Goal: Task Accomplishment & Management: Use online tool/utility

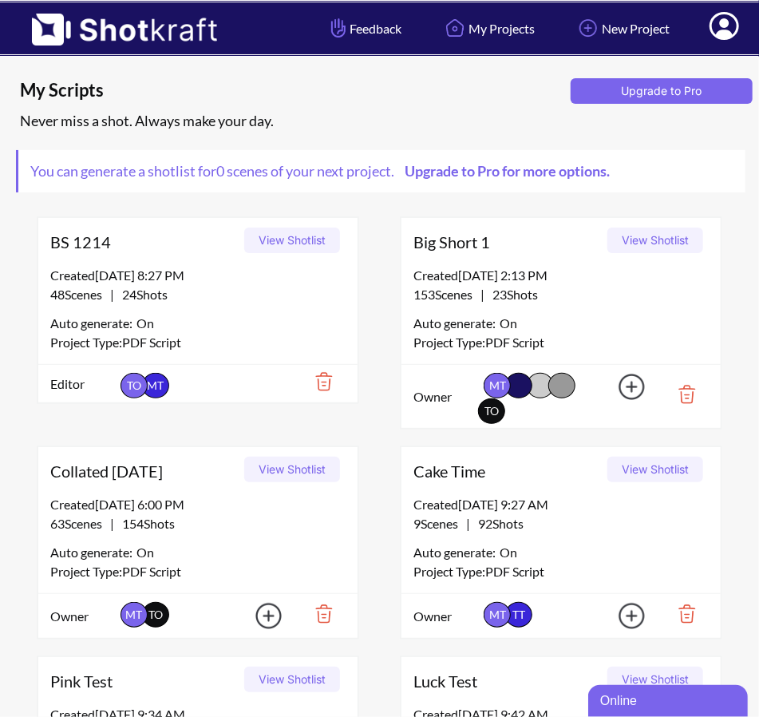
click at [319, 237] on button "View Shotlist" at bounding box center [292, 241] width 96 height 26
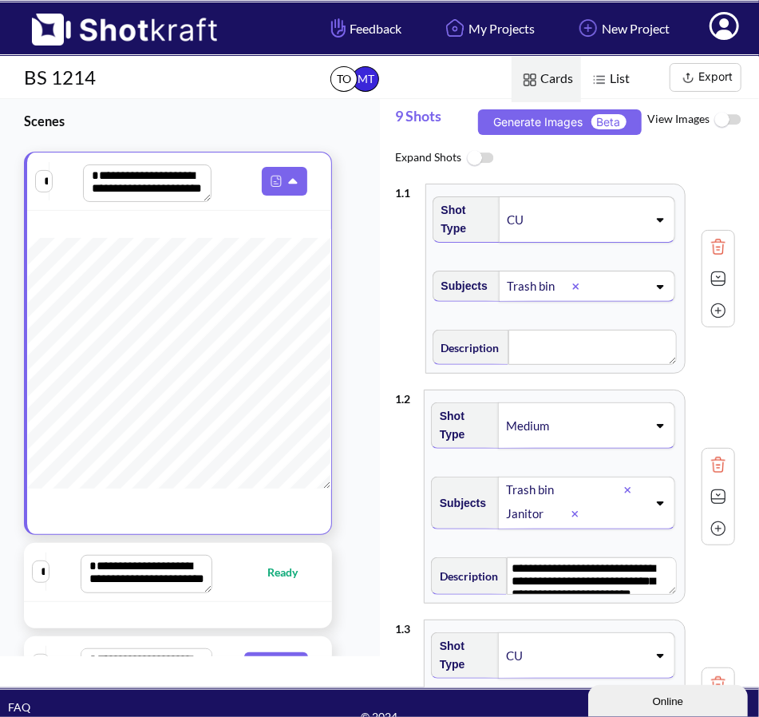
click at [696, 76] on img at bounding box center [689, 78] width 20 height 20
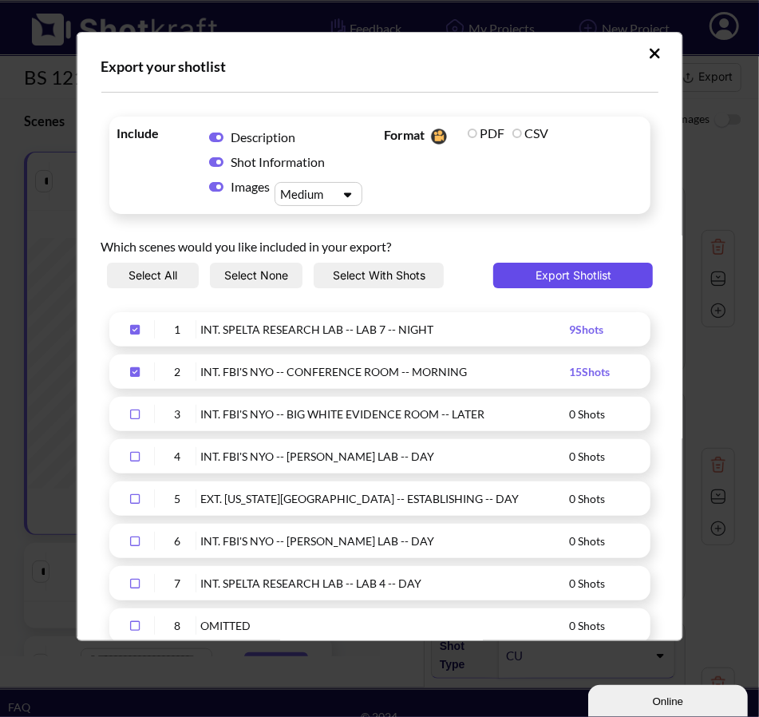
click at [563, 271] on button "Export Shotlist" at bounding box center [574, 276] width 160 height 26
click at [641, 63] on button "Upload Script" at bounding box center [655, 54] width 28 height 26
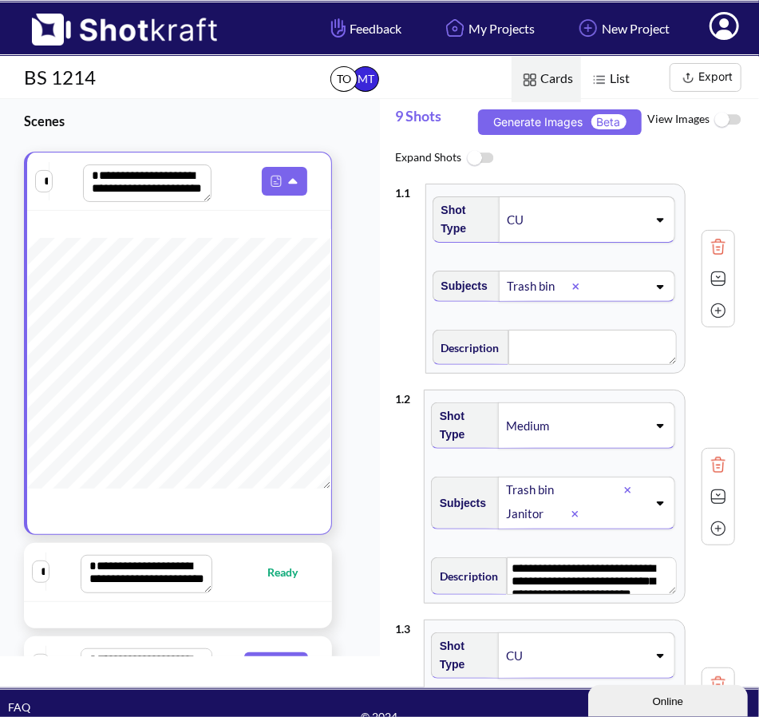
click at [733, 29] on icon at bounding box center [725, 26] width 30 height 28
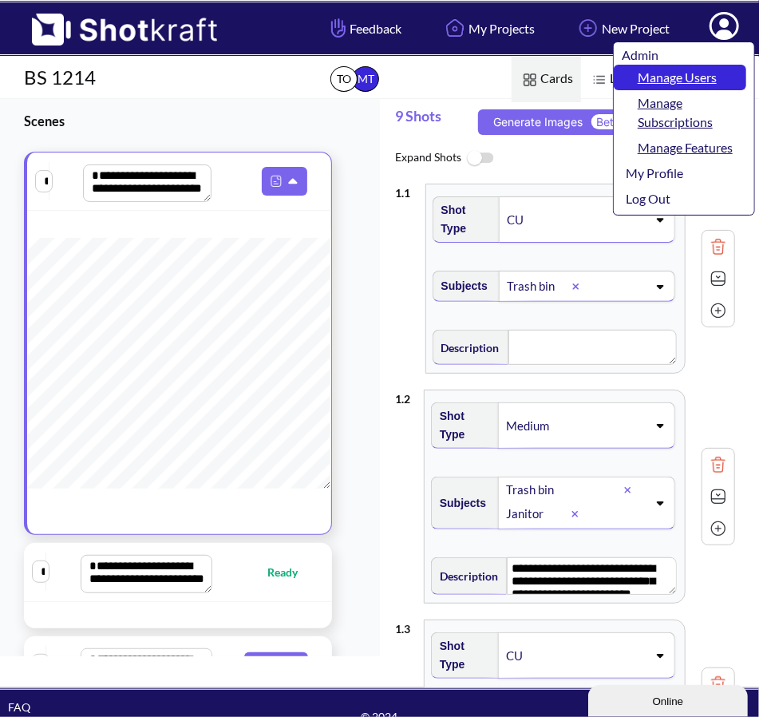
click at [679, 76] on link "Manage Users" at bounding box center [680, 78] width 133 height 26
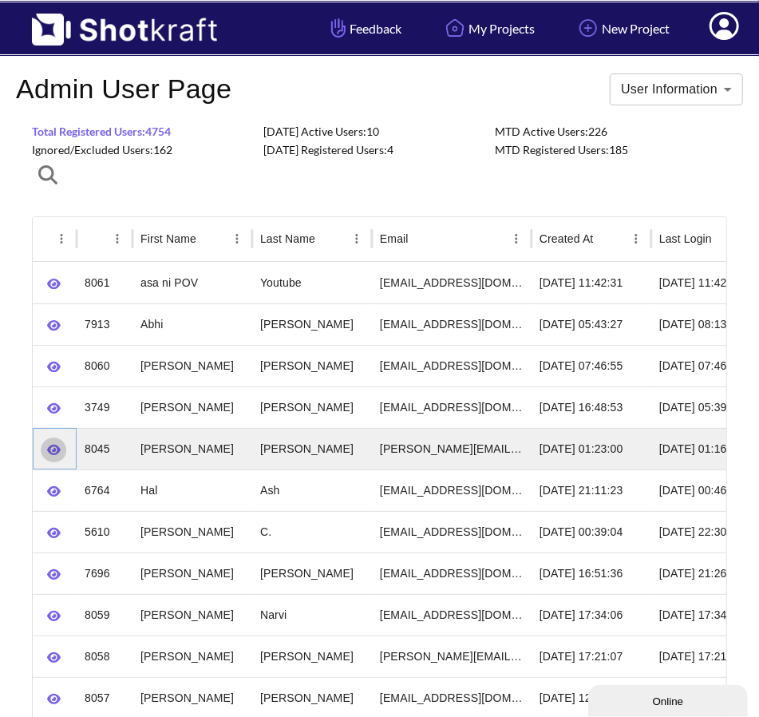
click at [49, 446] on icon "button" at bounding box center [54, 450] width 14 height 10
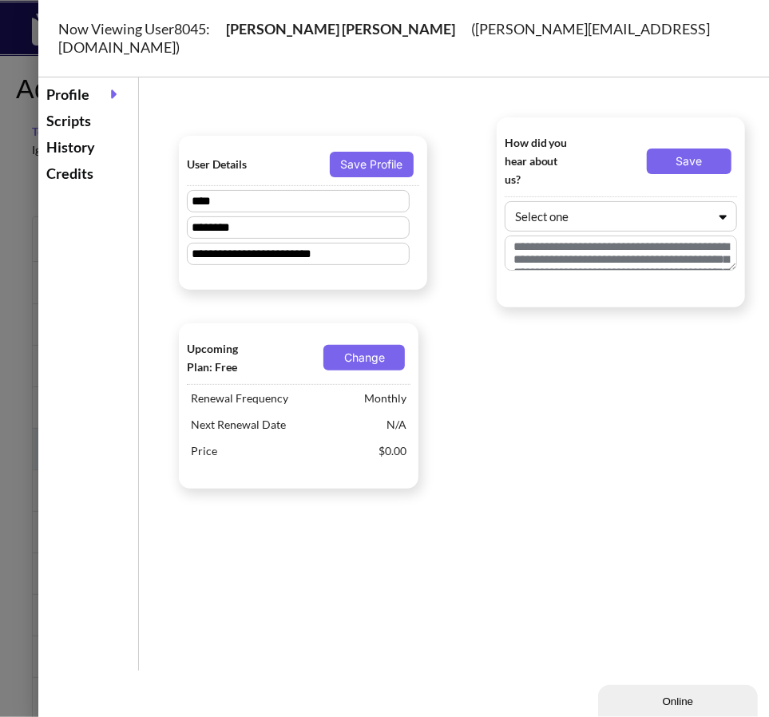
type textarea "**********"
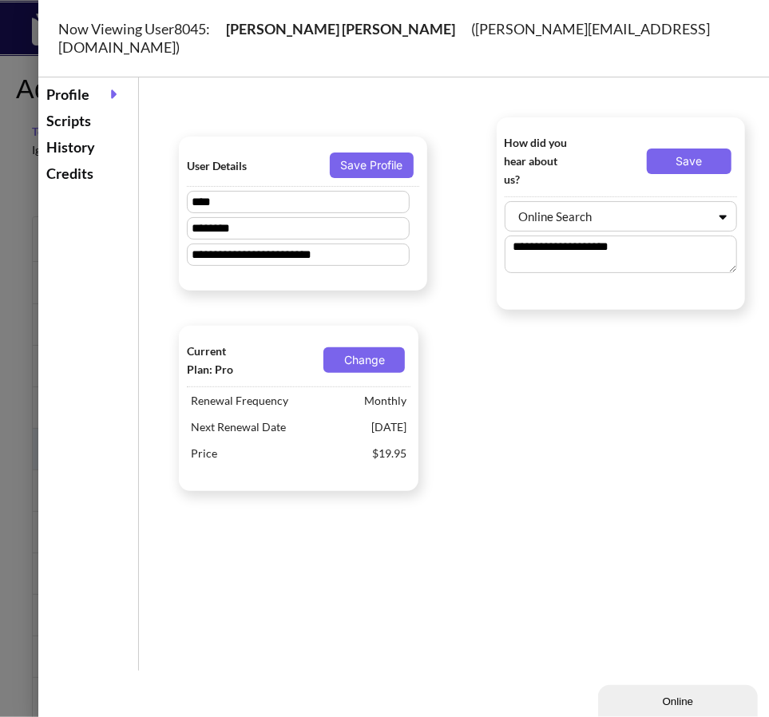
click at [72, 108] on div "Scripts" at bounding box center [88, 121] width 92 height 26
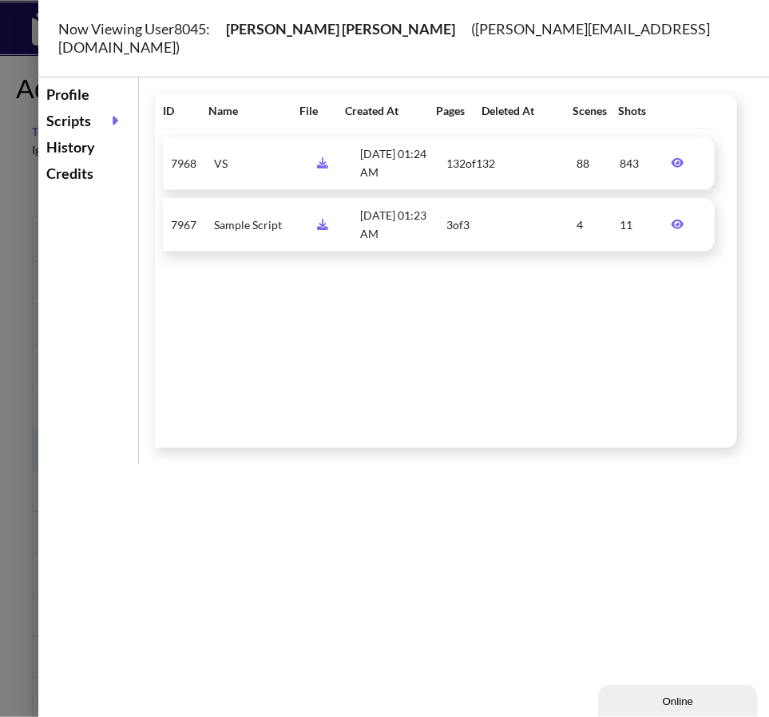
click at [672, 158] on icon at bounding box center [678, 163] width 13 height 10
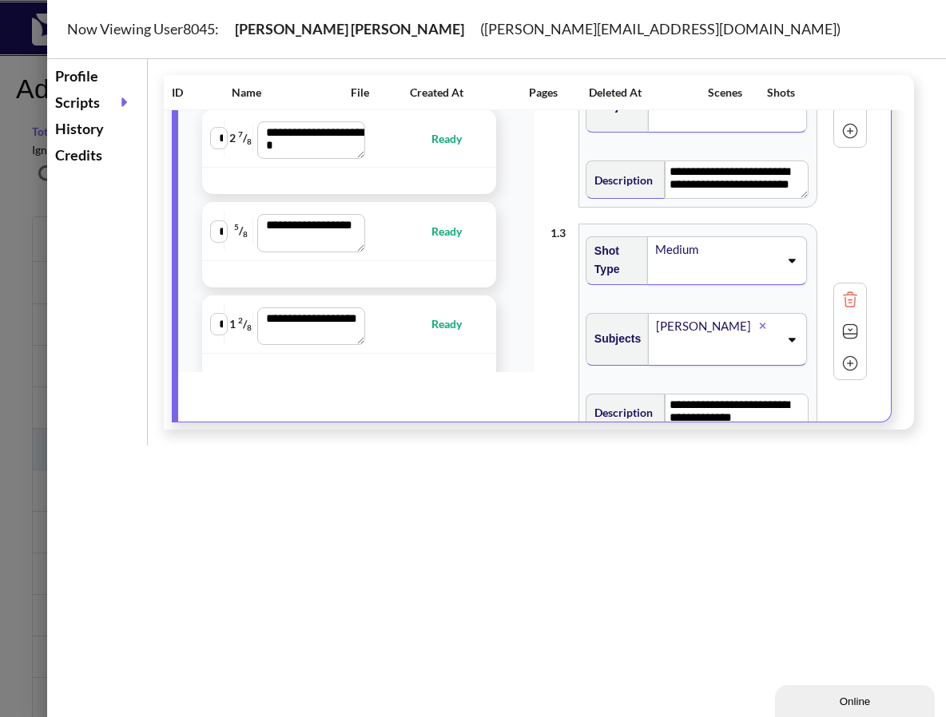
scroll to position [1358, 0]
click at [441, 240] on span "Ready" at bounding box center [454, 230] width 46 height 18
type textarea "**********"
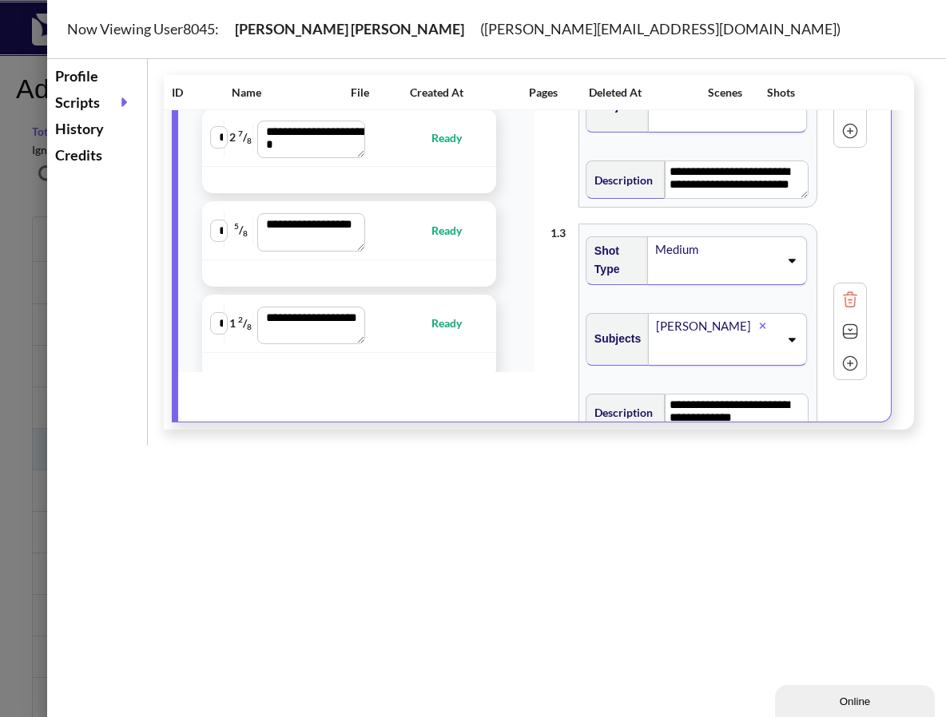
type textarea "**********"
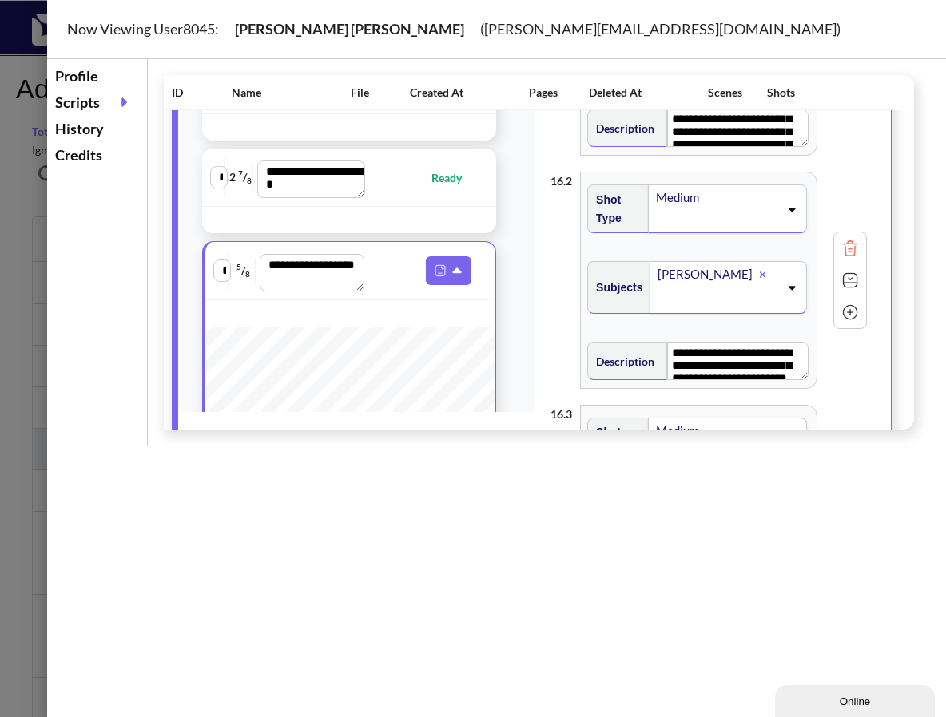
scroll to position [0, 0]
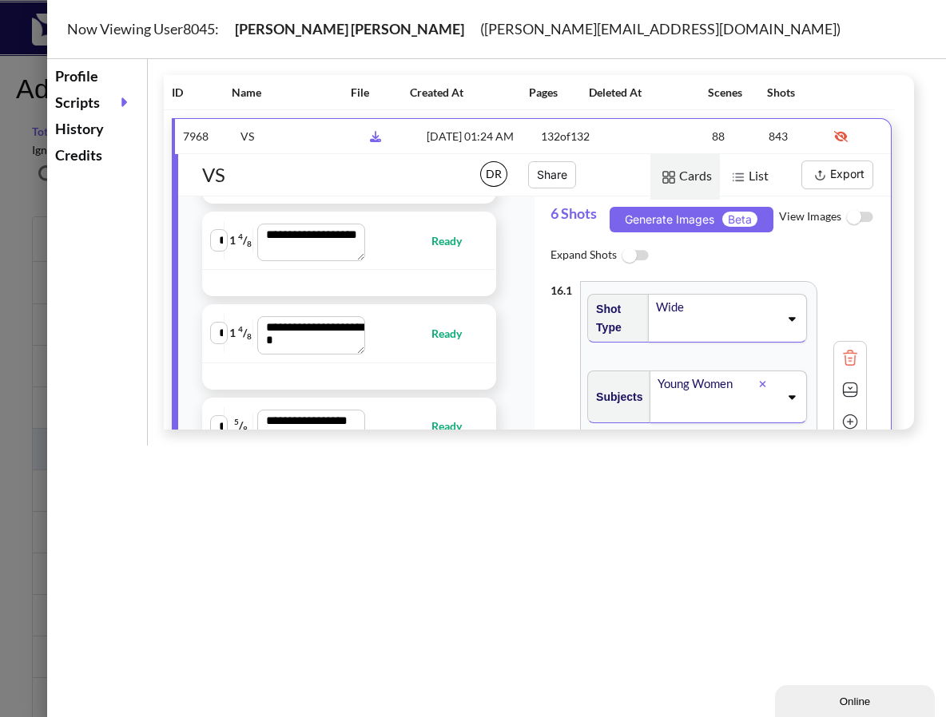
click at [652, 254] on img at bounding box center [635, 256] width 36 height 34
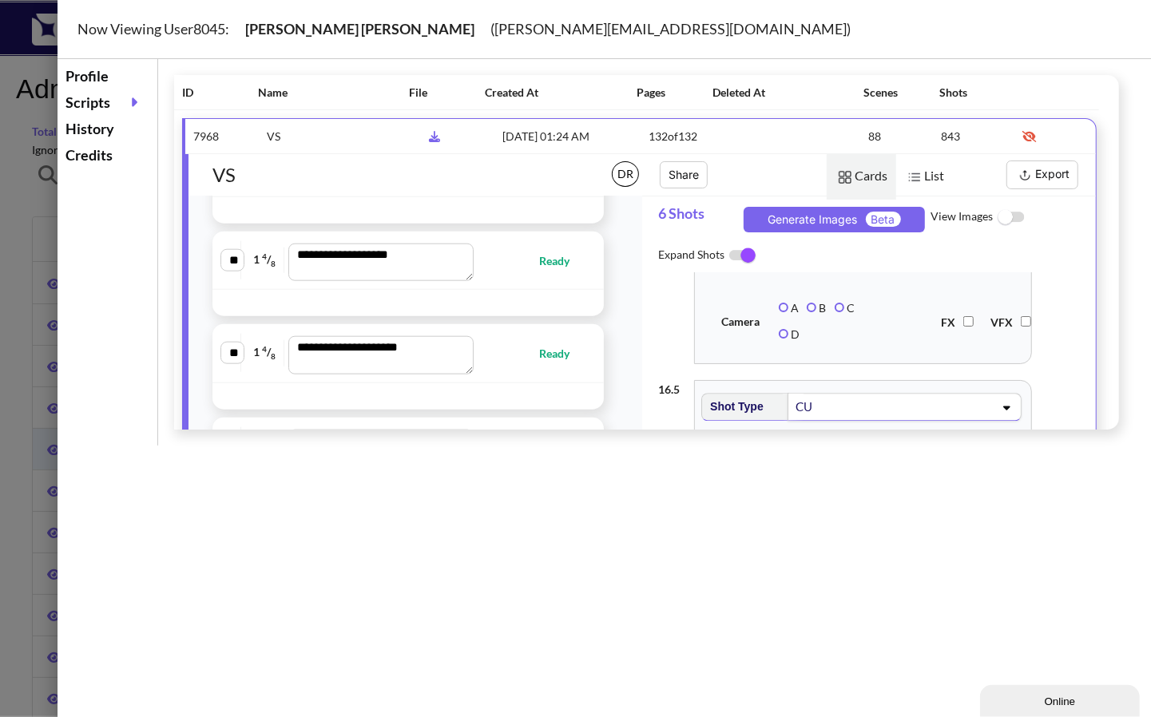
scroll to position [2396, 0]
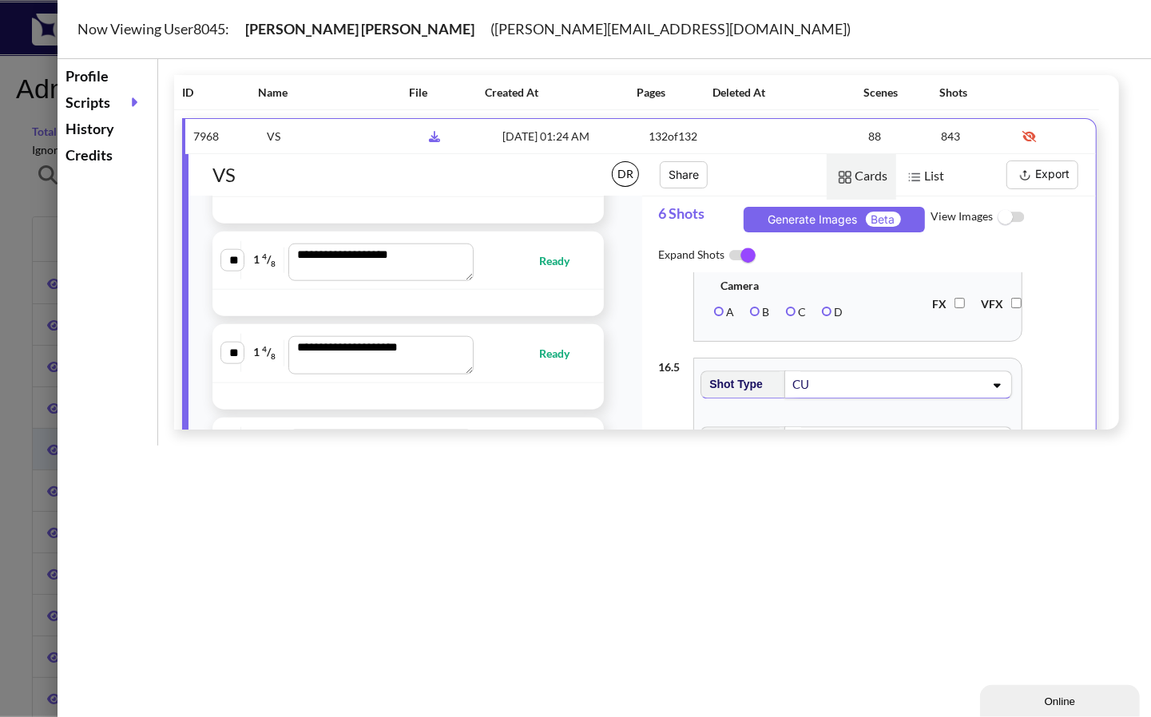
click at [768, 214] on img at bounding box center [1011, 217] width 36 height 34
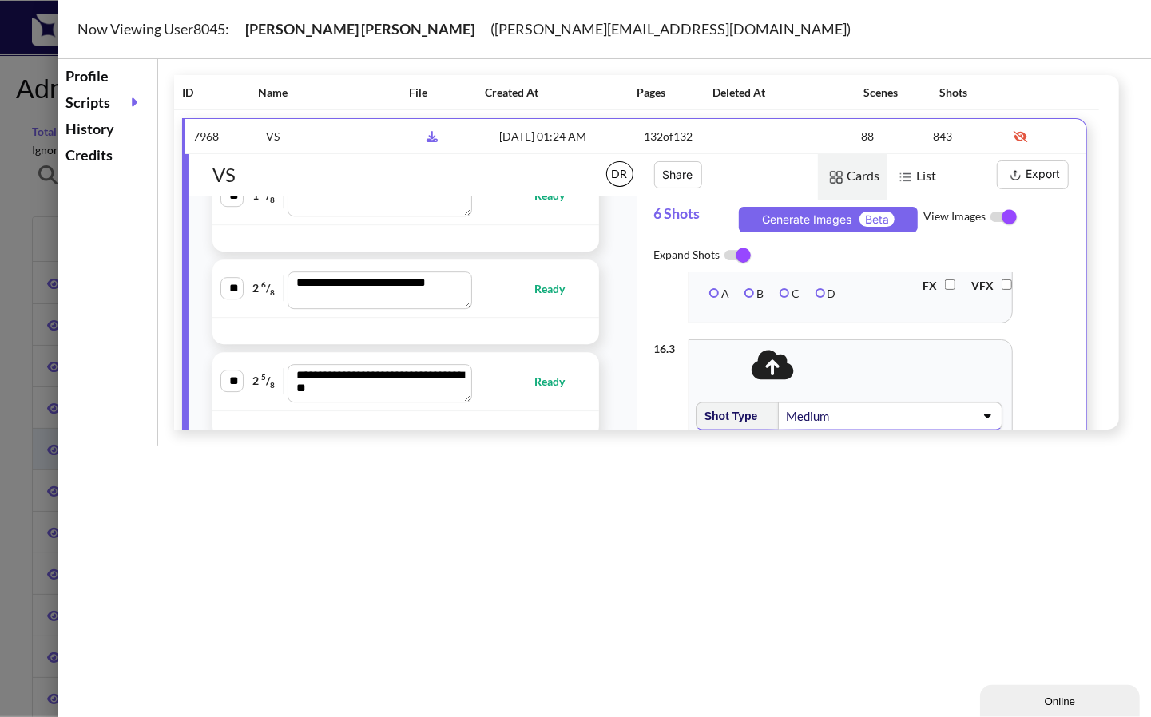
scroll to position [3035, 0]
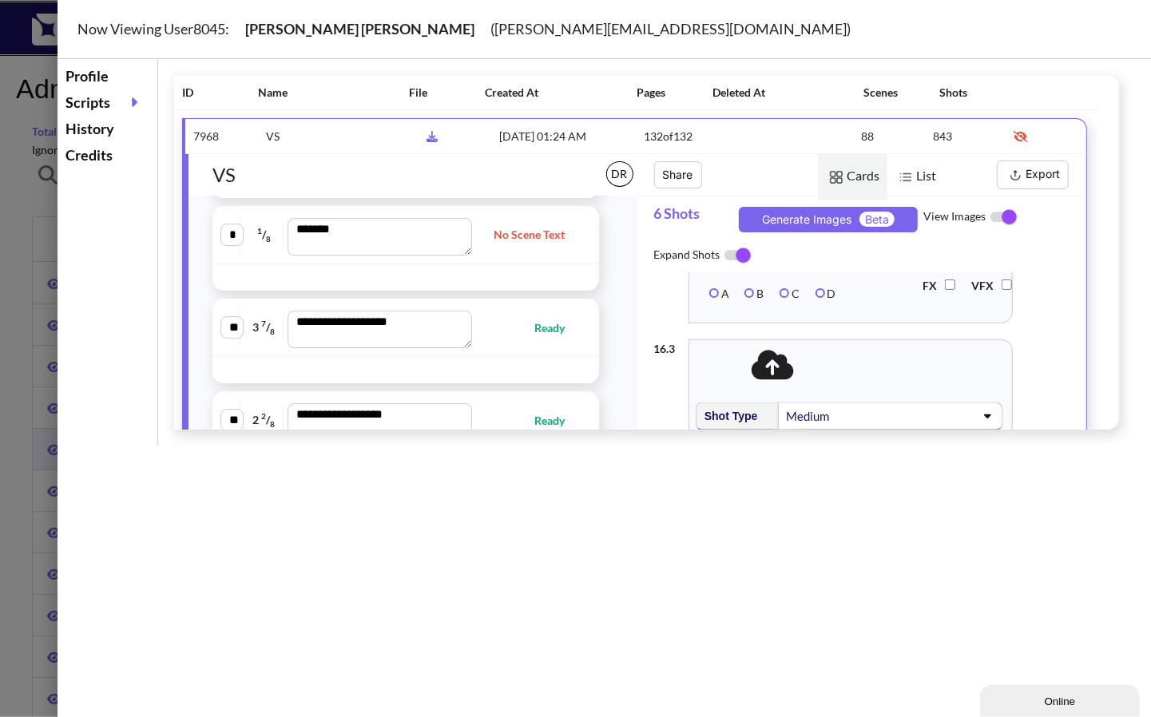
click at [534, 324] on span "Ready" at bounding box center [557, 328] width 46 height 18
type textarea "**********"
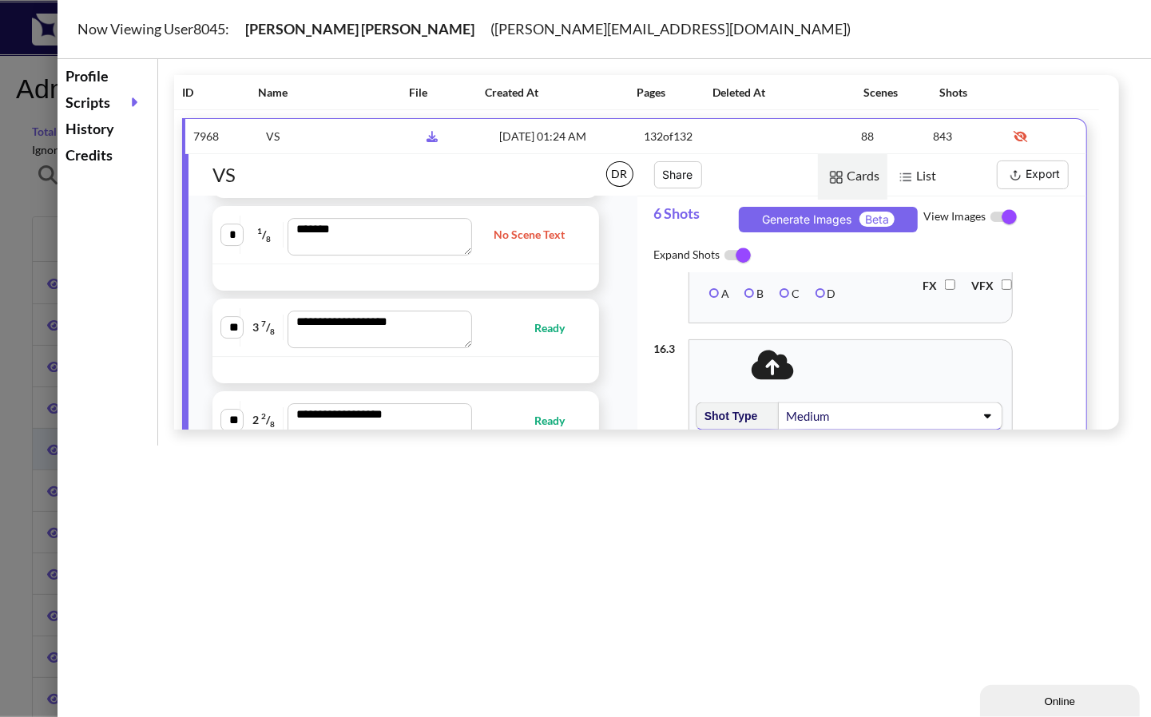
type textarea "**********"
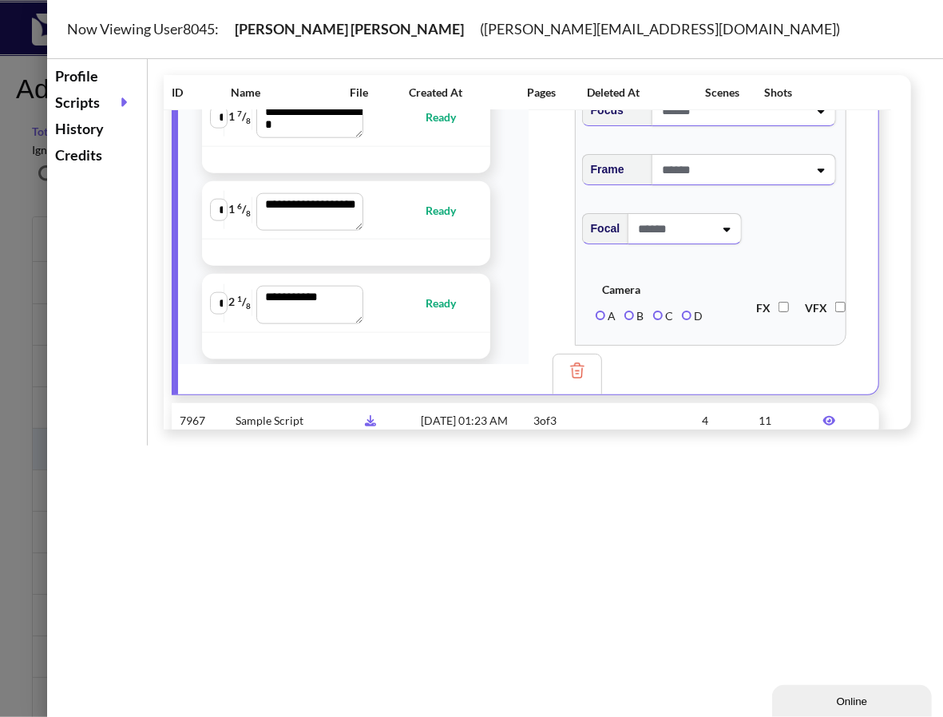
scroll to position [3420, 0]
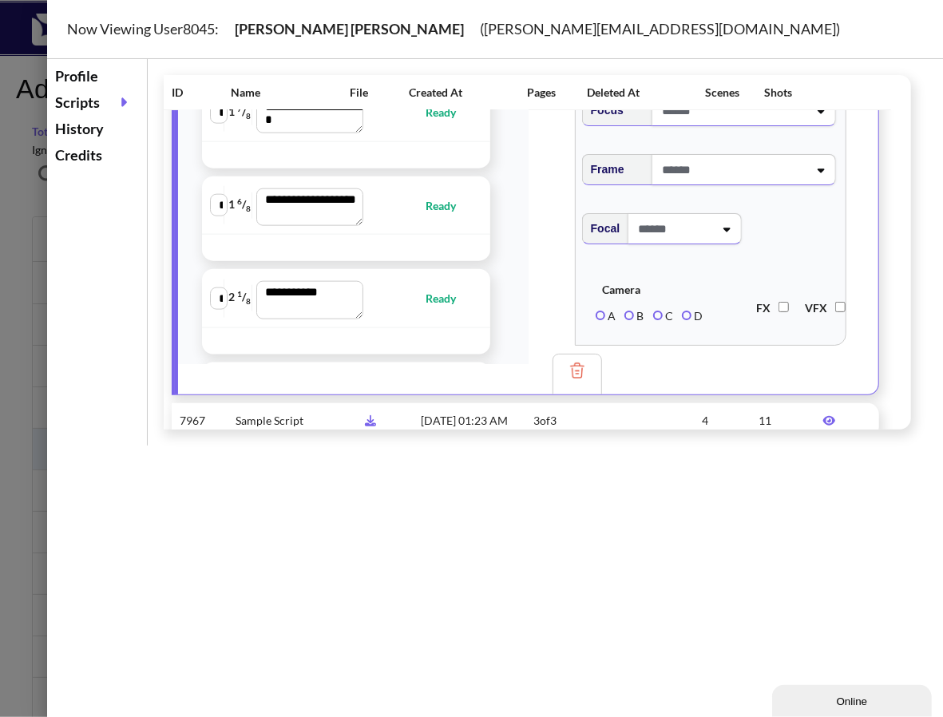
click at [442, 226] on div "**********" at bounding box center [346, 205] width 272 height 42
type textarea "**********"
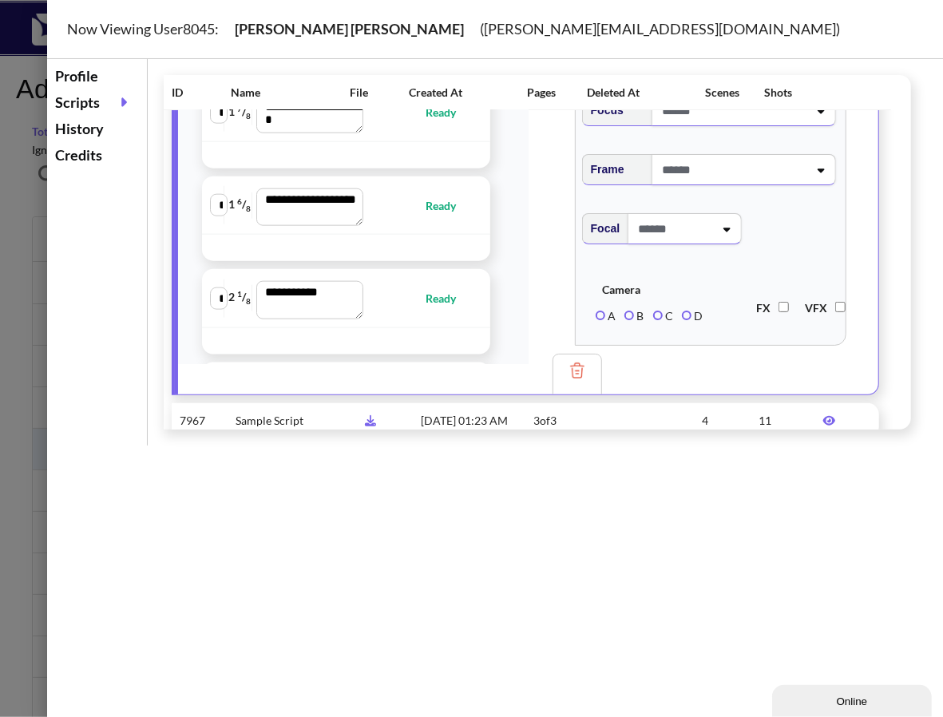
type textarea "**********"
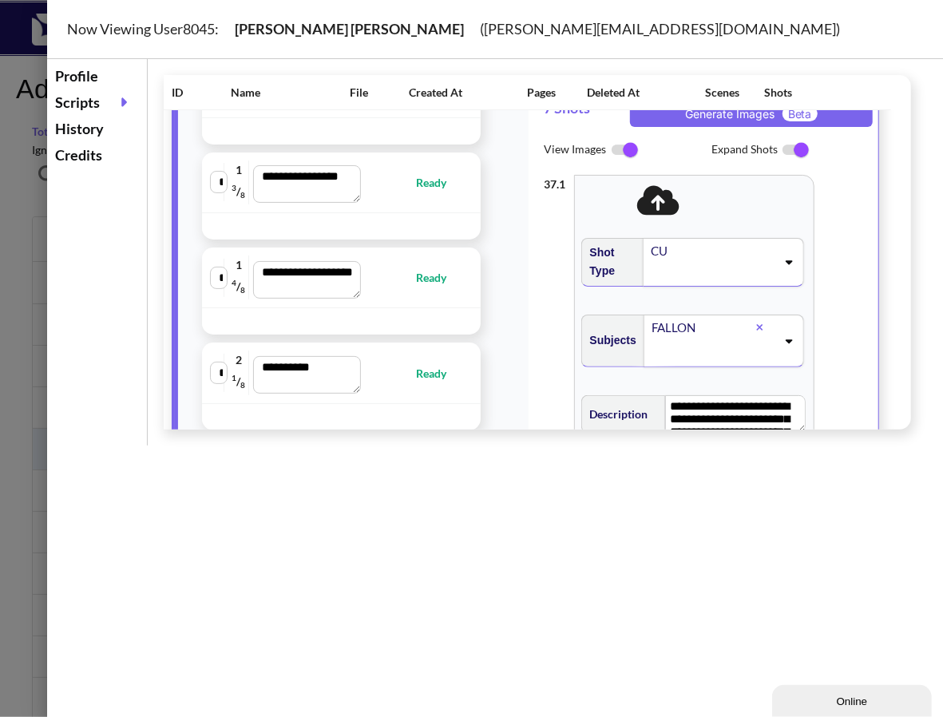
scroll to position [0, 0]
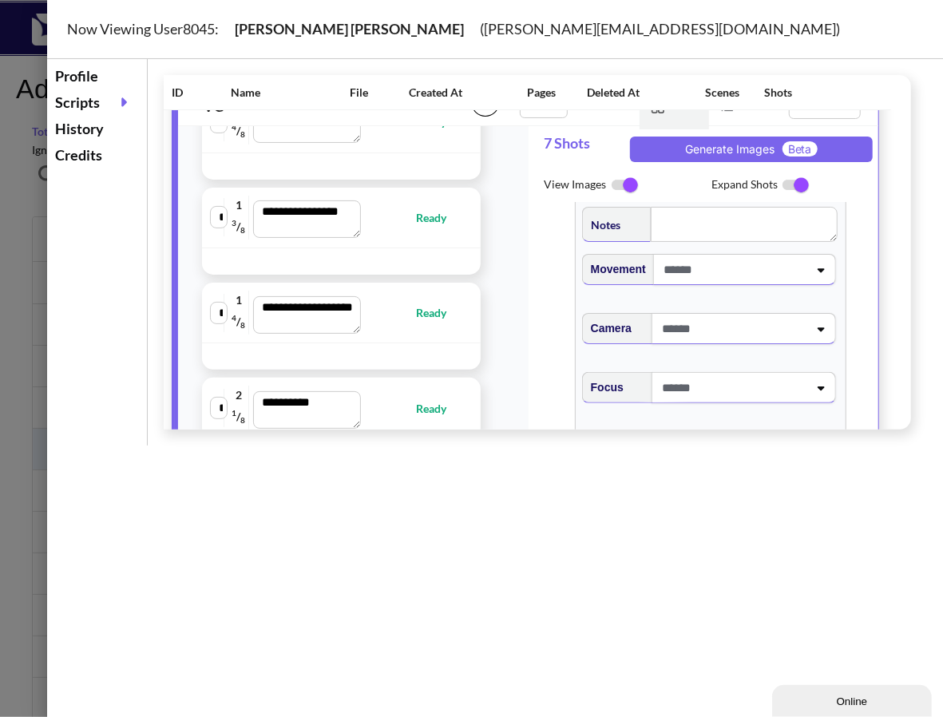
click at [10, 172] on div at bounding box center [471, 358] width 943 height 717
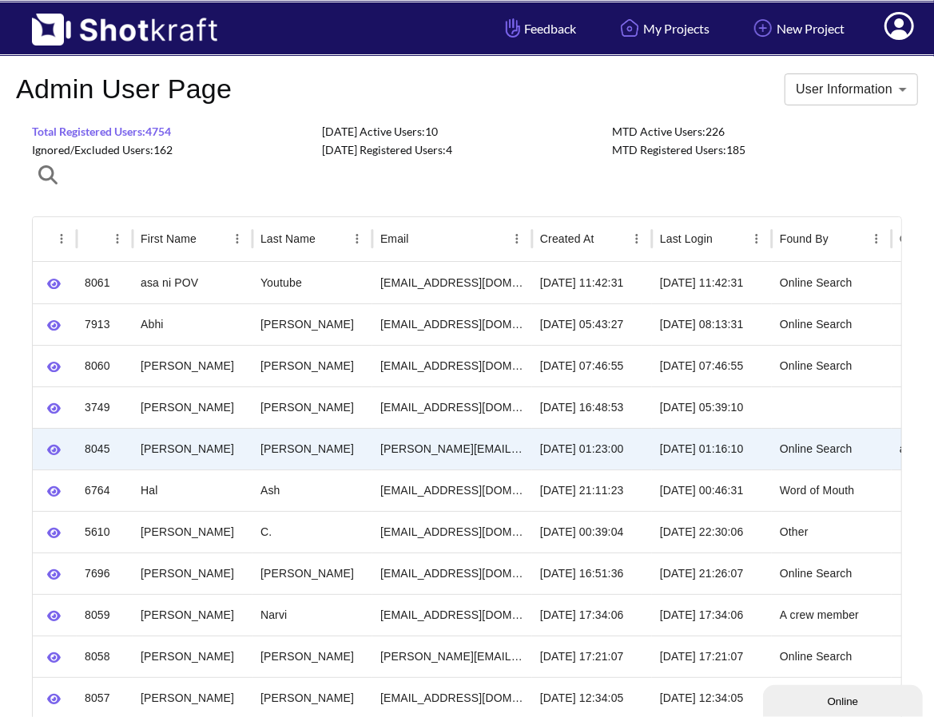
click at [507, 92] on div "**********" at bounding box center [467, 90] width 902 height 34
click at [768, 25] on span at bounding box center [899, 29] width 54 height 50
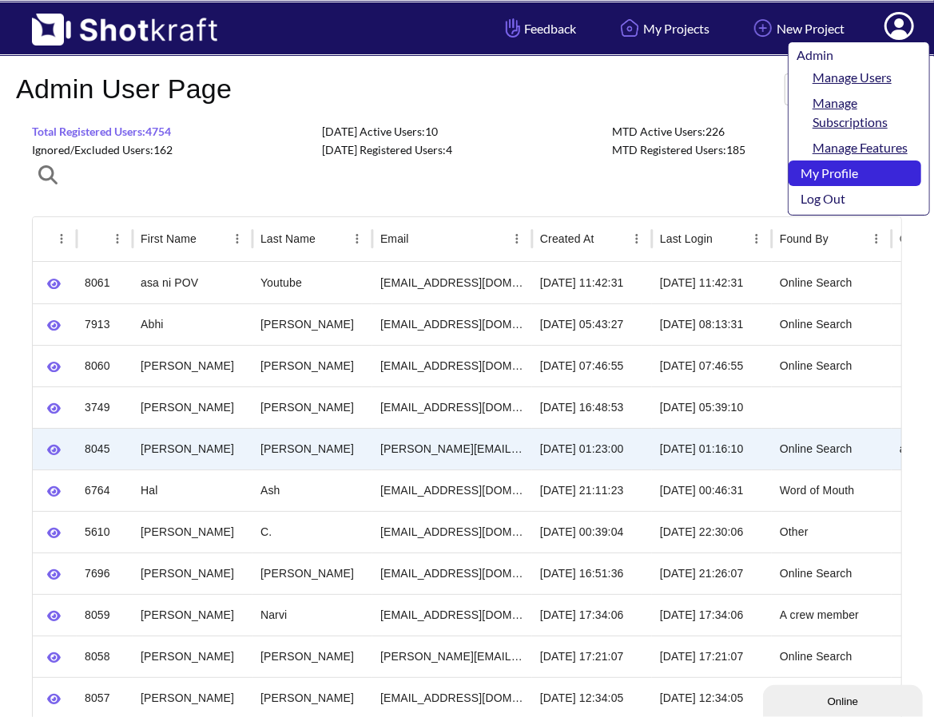
click at [768, 178] on link "My Profile" at bounding box center [854, 174] width 133 height 26
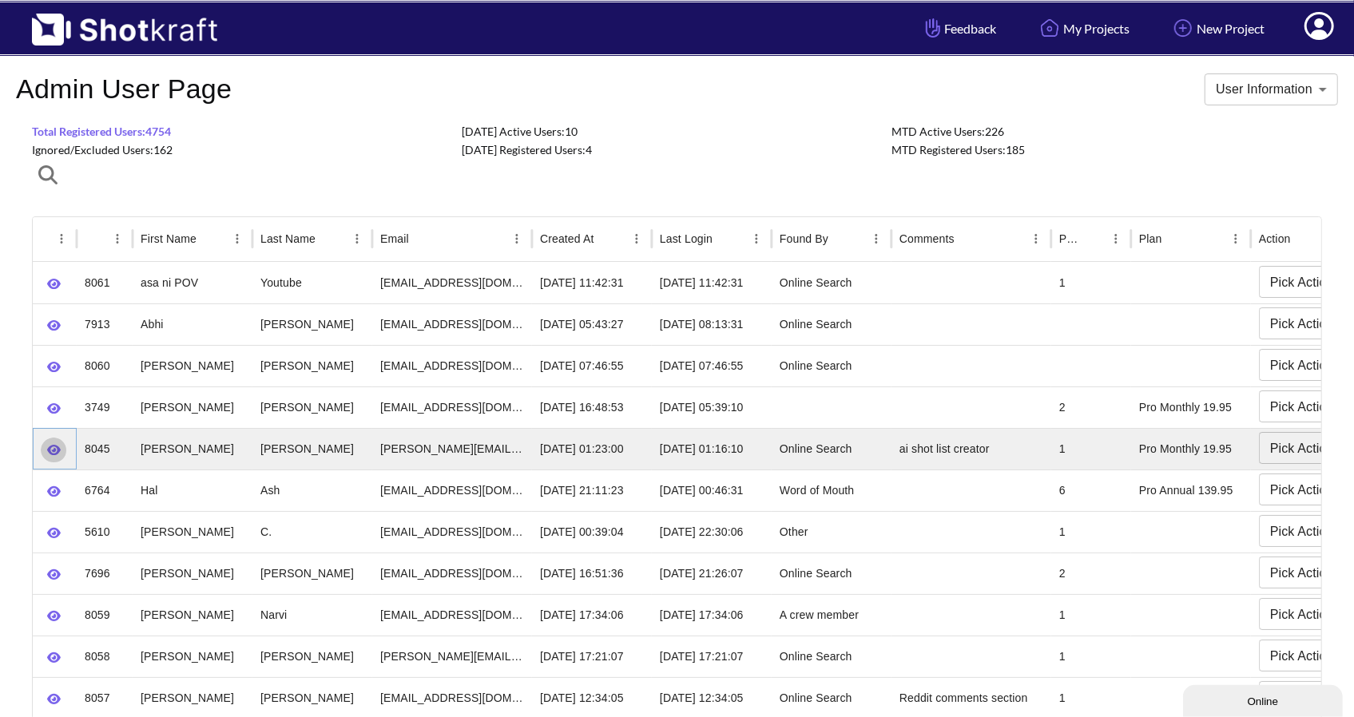
click at [53, 451] on icon "button" at bounding box center [54, 450] width 14 height 12
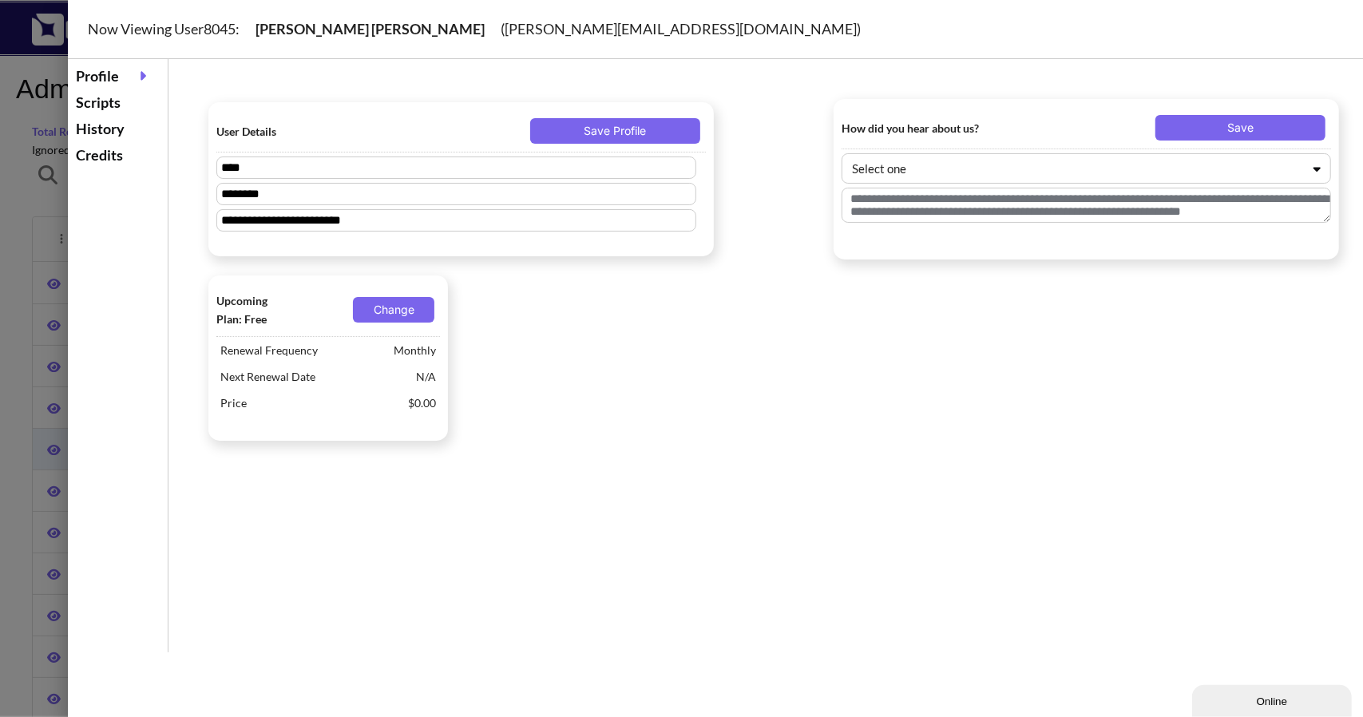
type textarea "**********"
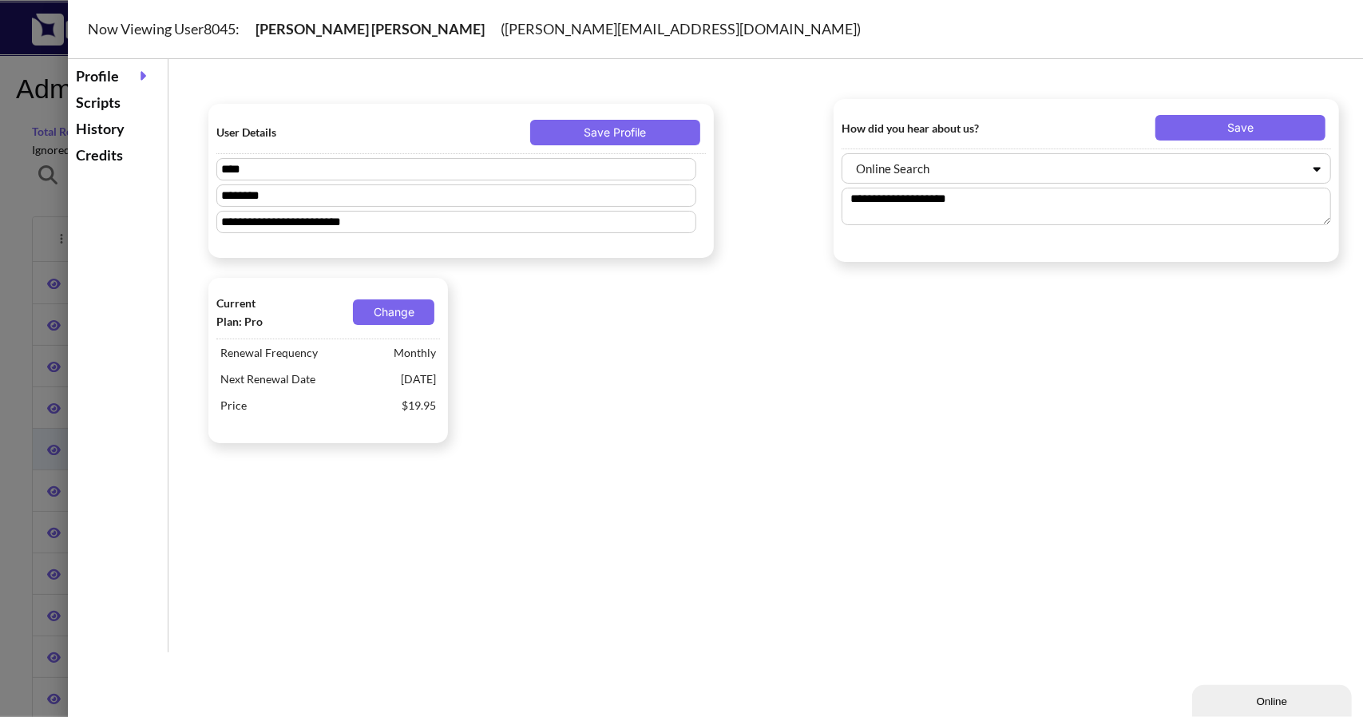
click at [109, 129] on div "History" at bounding box center [118, 129] width 92 height 26
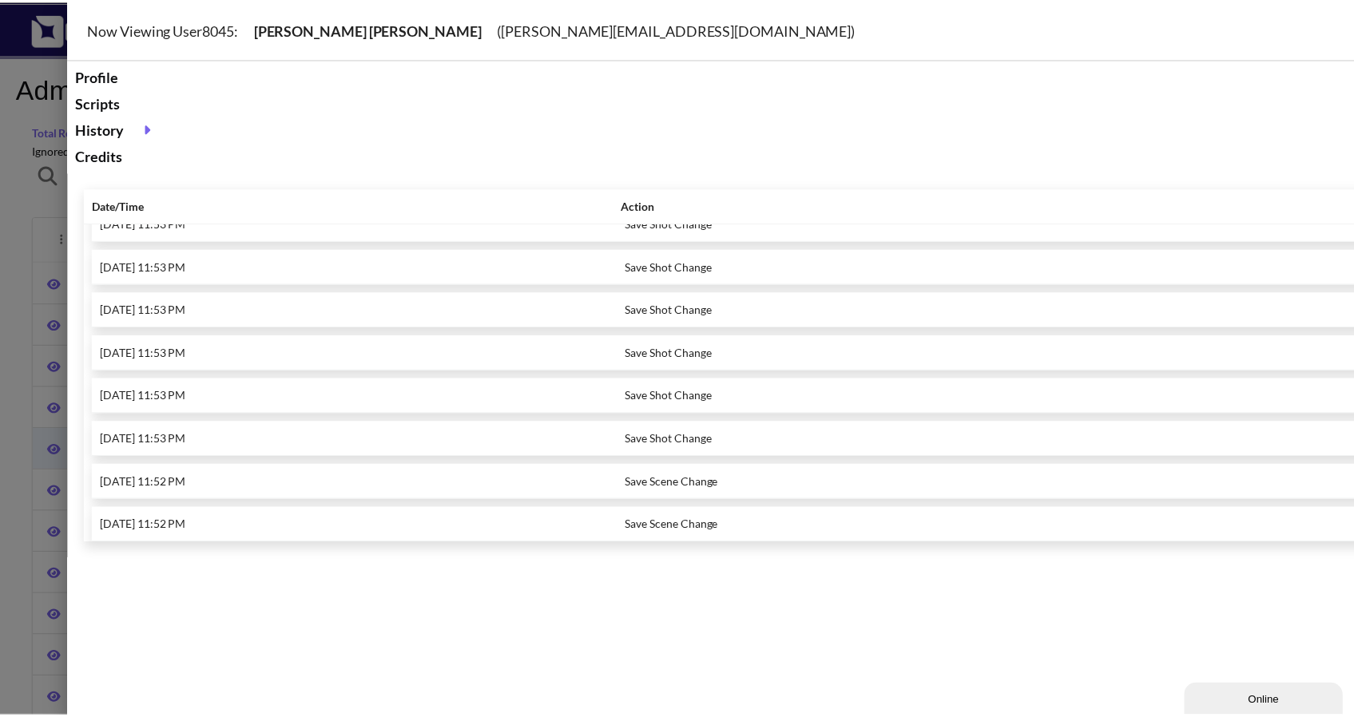
scroll to position [878, 0]
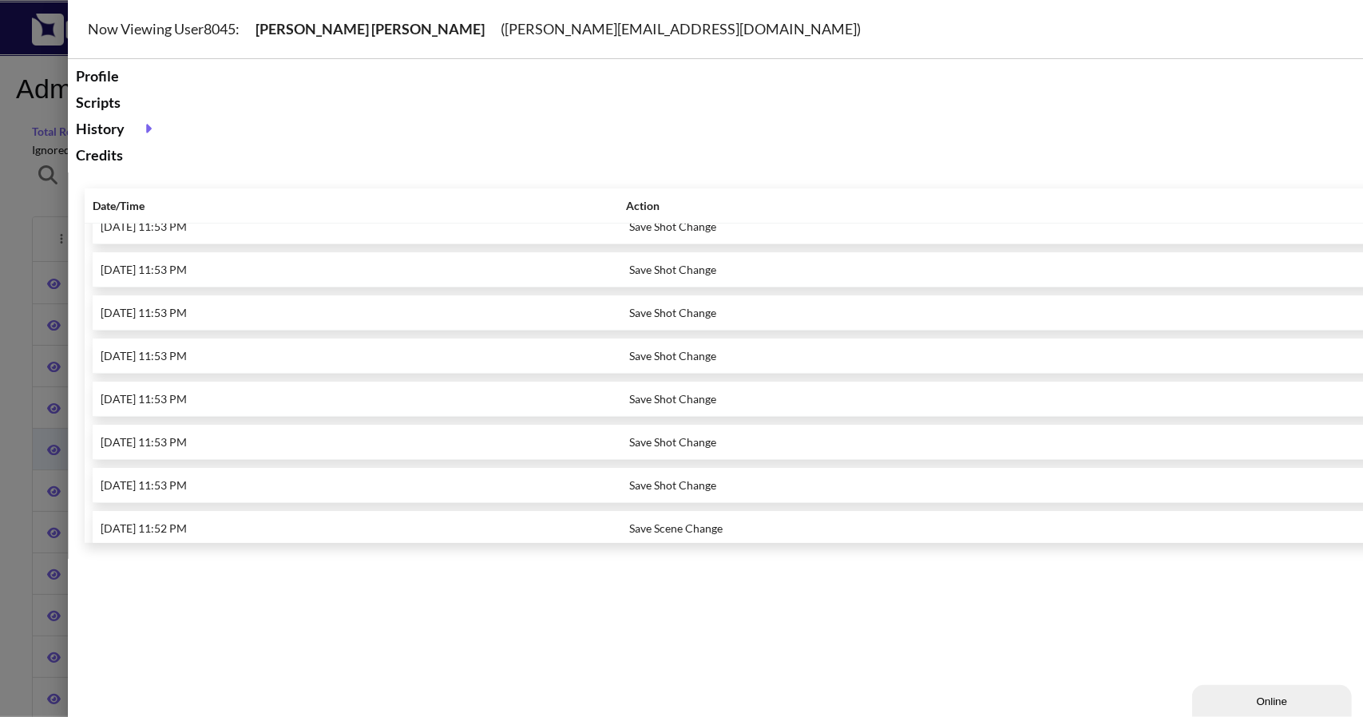
click at [26, 172] on div at bounding box center [681, 358] width 1363 height 717
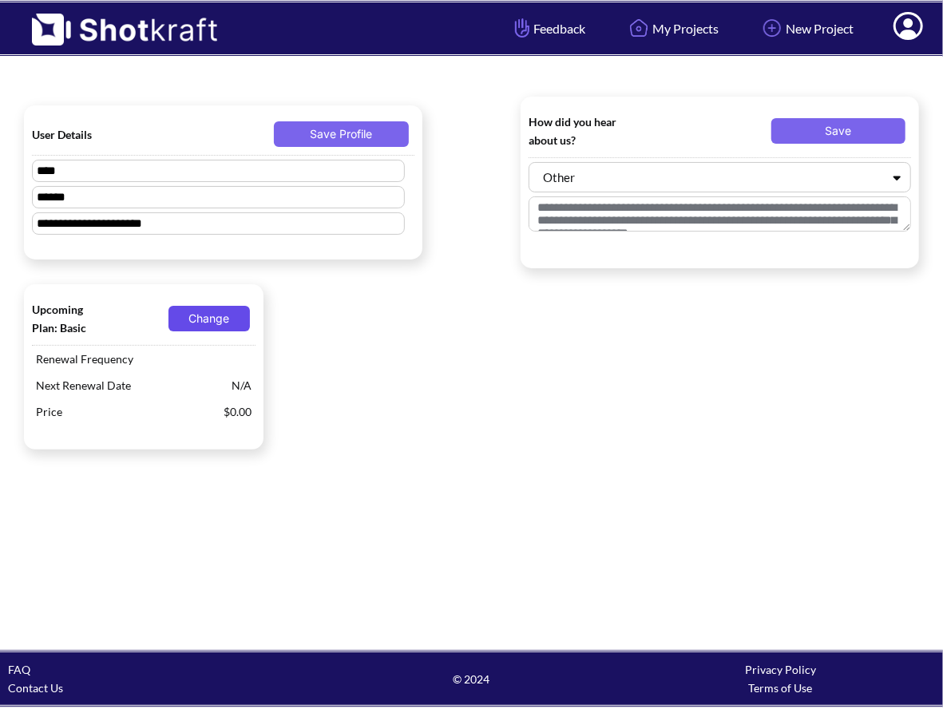
click at [216, 320] on button "Change" at bounding box center [209, 319] width 81 height 26
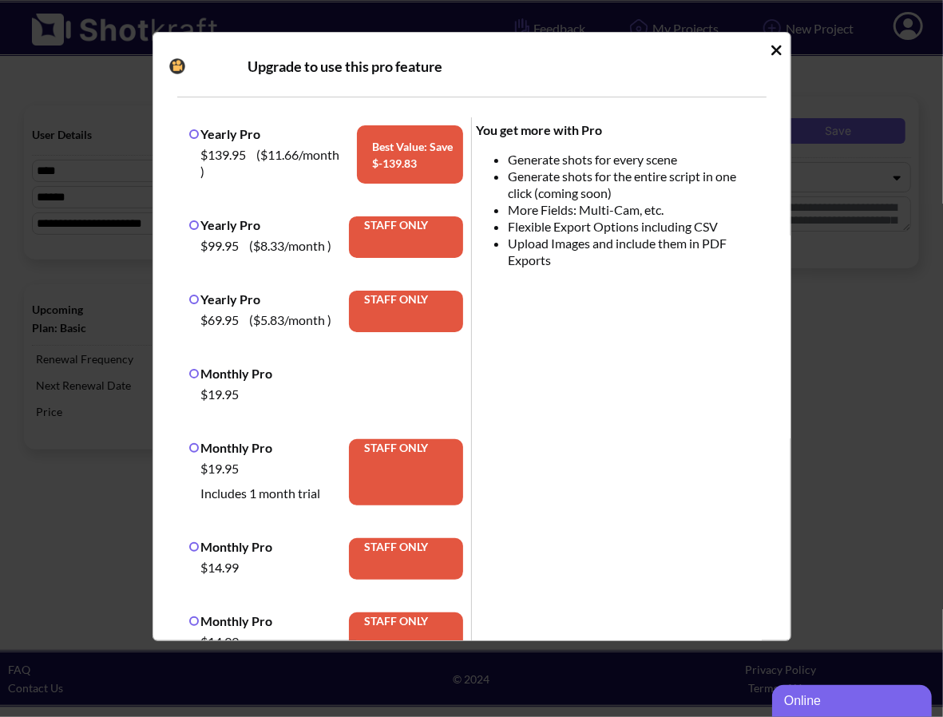
click at [203, 140] on label "Yearly Pro" at bounding box center [225, 133] width 72 height 15
click at [195, 135] on label "Yearly Pro" at bounding box center [225, 133] width 72 height 15
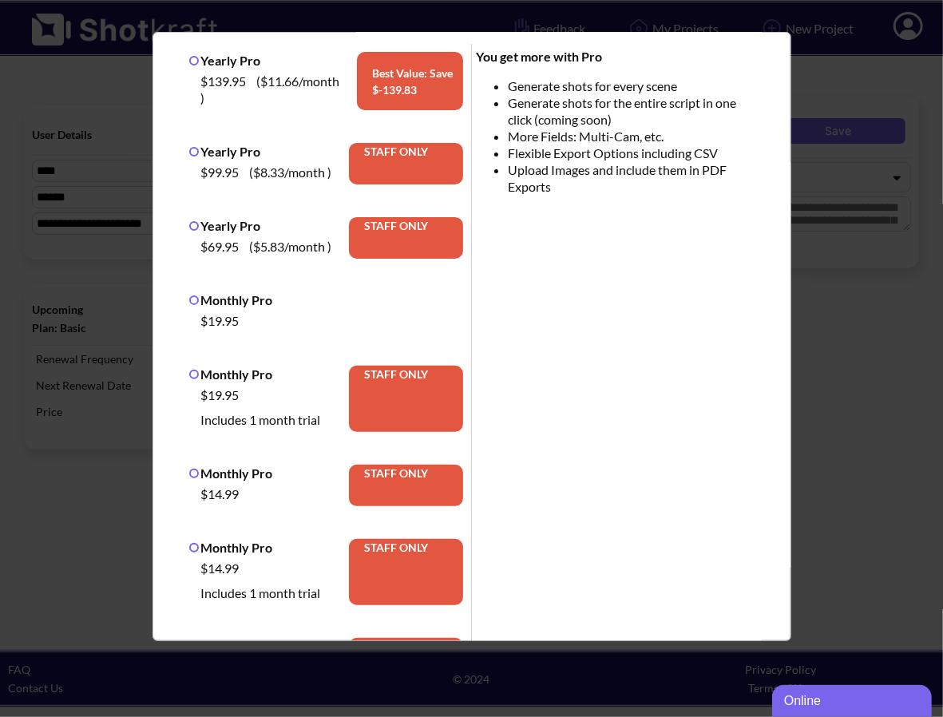
scroll to position [450, 0]
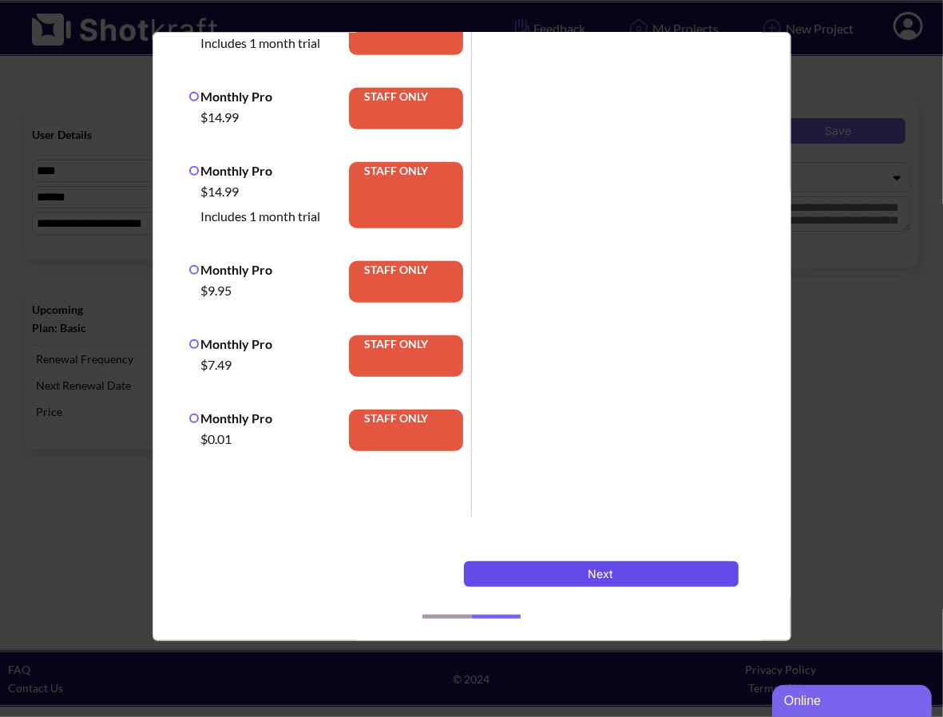
click at [646, 579] on button "Next" at bounding box center [601, 574] width 275 height 26
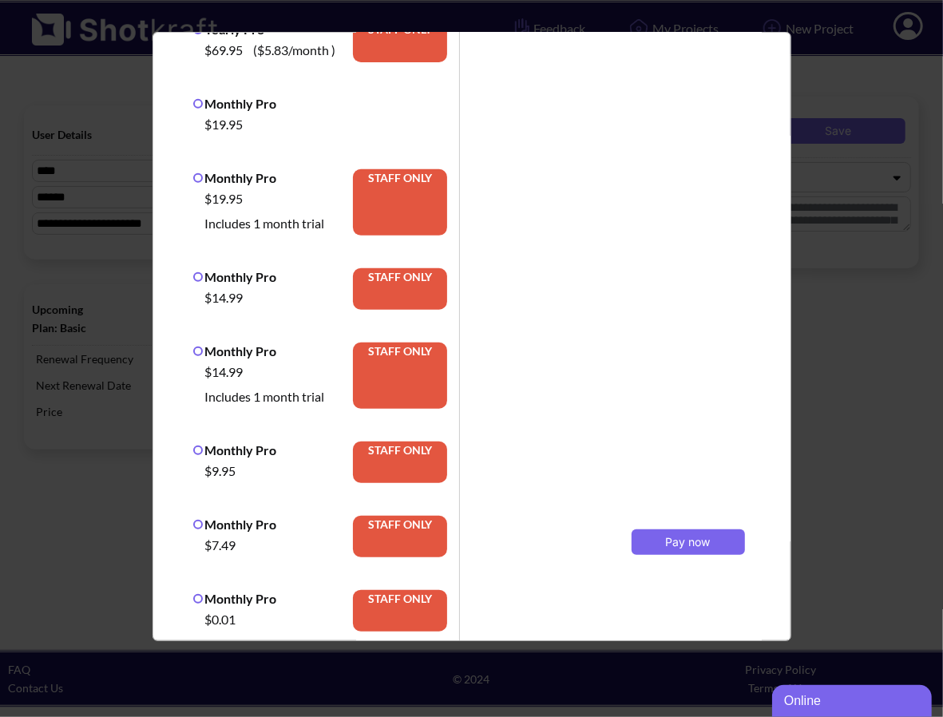
scroll to position [291, 0]
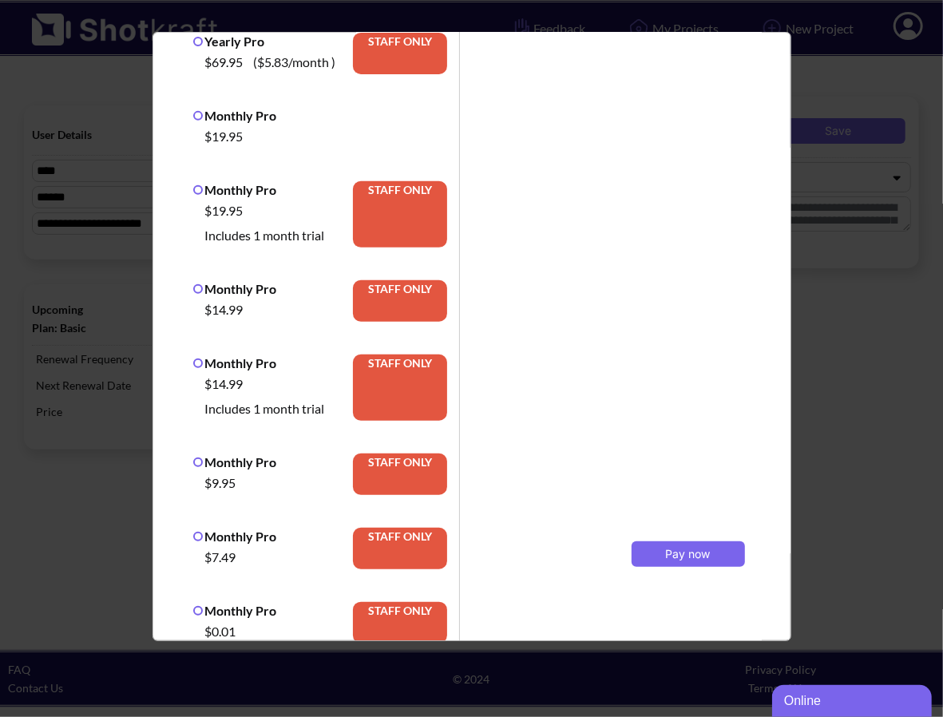
click at [525, 50] on div "Selected Plan: Yearly Pro $139.95 ( $11.66 /month ) Best Value: Save $ -139.83 …" at bounding box center [475, 341] width 597 height 1047
click at [858, 250] on div "Process Payment Selected Plan: Yearly Pro $139.95 ( $11.66 /month ) Best Value:…" at bounding box center [471, 358] width 943 height 717
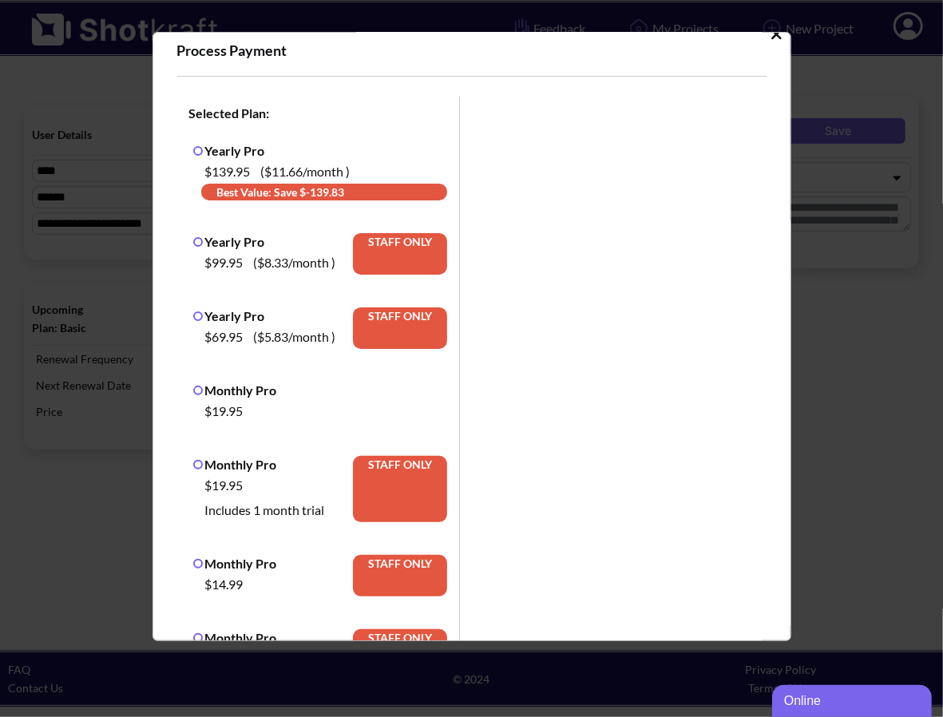
scroll to position [0, 0]
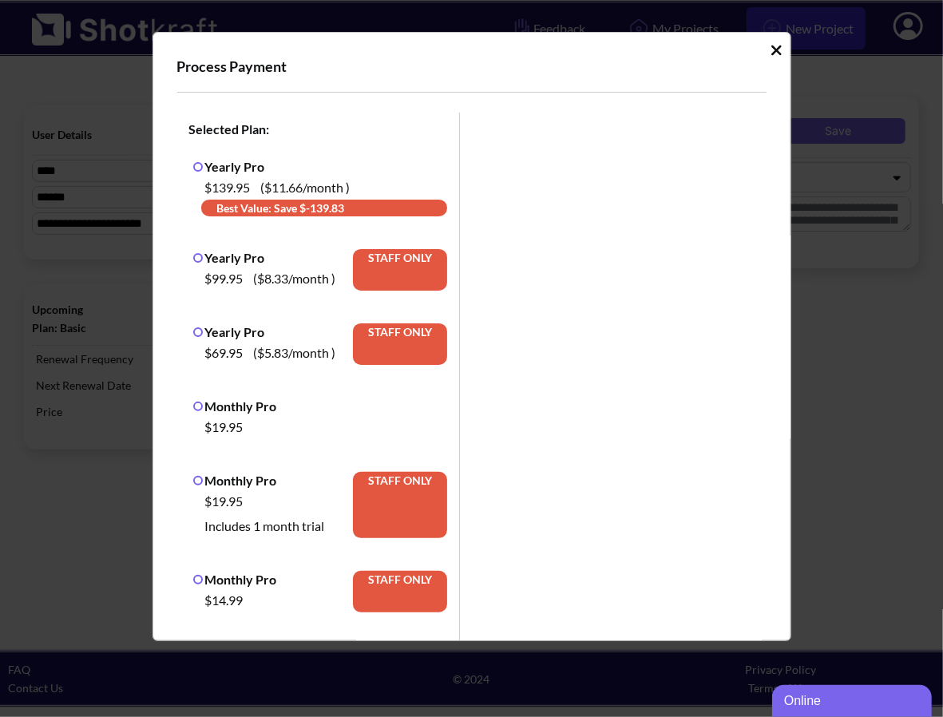
click at [771, 44] on icon "Idle Modal" at bounding box center [777, 50] width 12 height 16
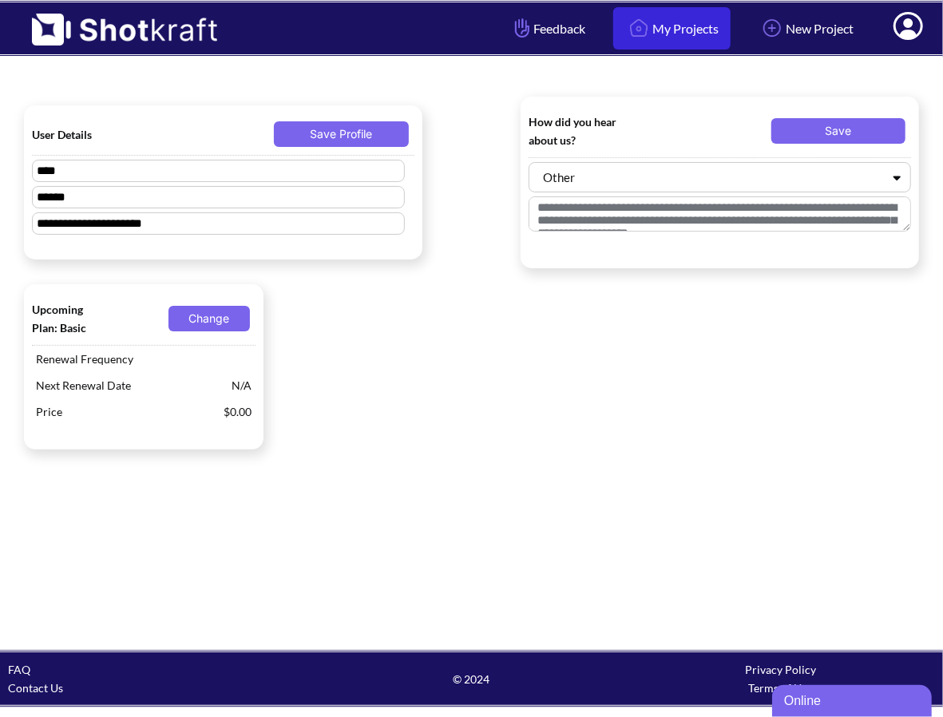
click at [647, 30] on link "My Projects" at bounding box center [671, 28] width 117 height 42
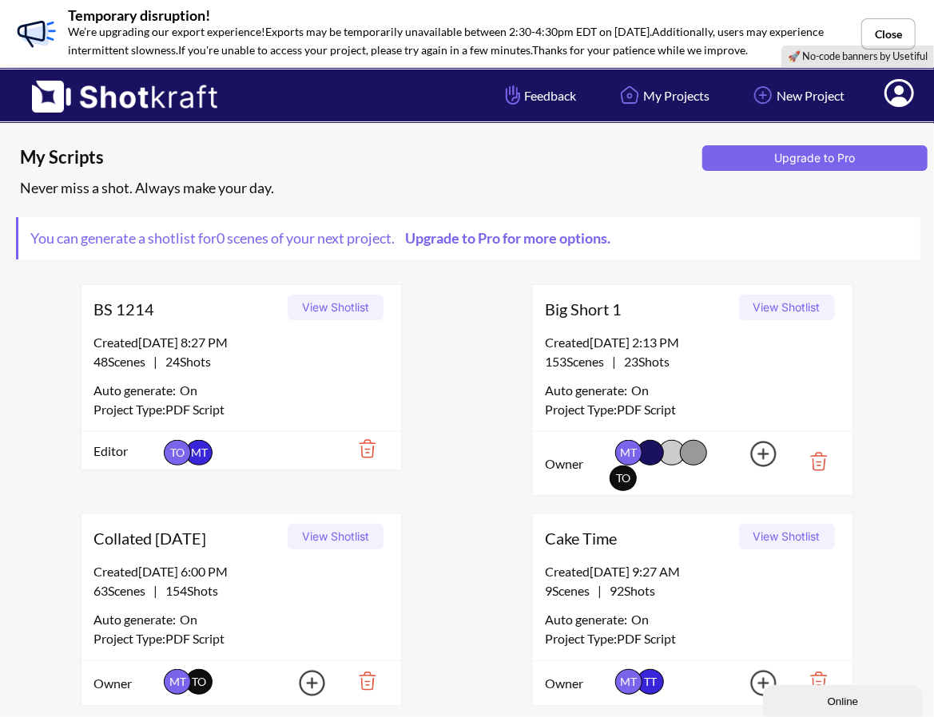
click at [331, 311] on button "View Shotlist" at bounding box center [335, 308] width 96 height 26
click at [805, 156] on button "Upgrade to Pro" at bounding box center [814, 158] width 225 height 26
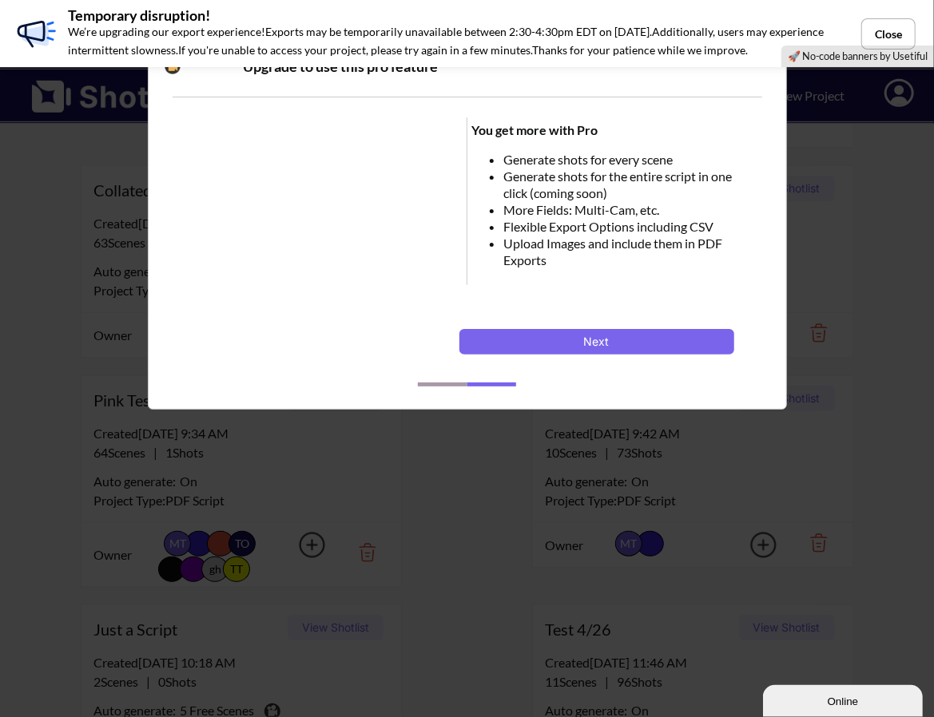
scroll to position [399, 0]
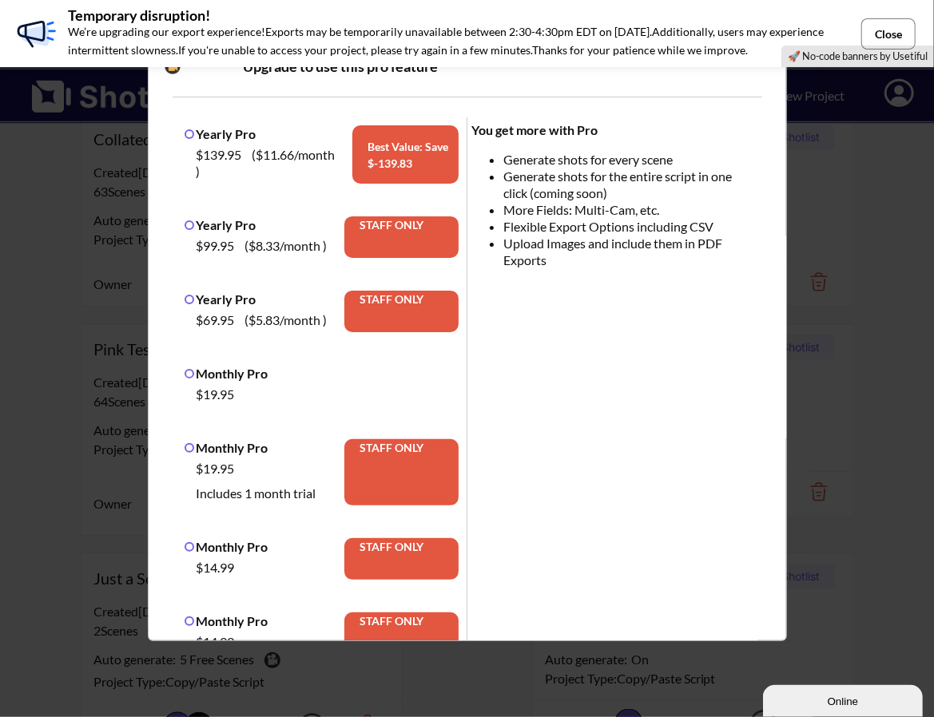
click at [898, 36] on button "Close" at bounding box center [888, 33] width 54 height 31
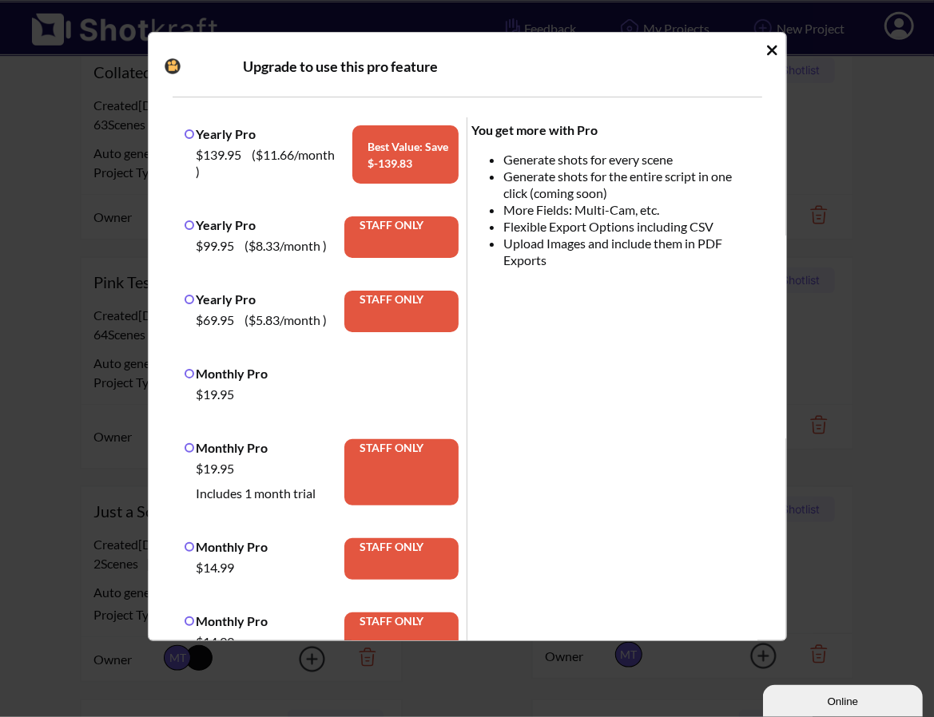
click at [767, 50] on icon "Idle Modal" at bounding box center [772, 50] width 10 height 10
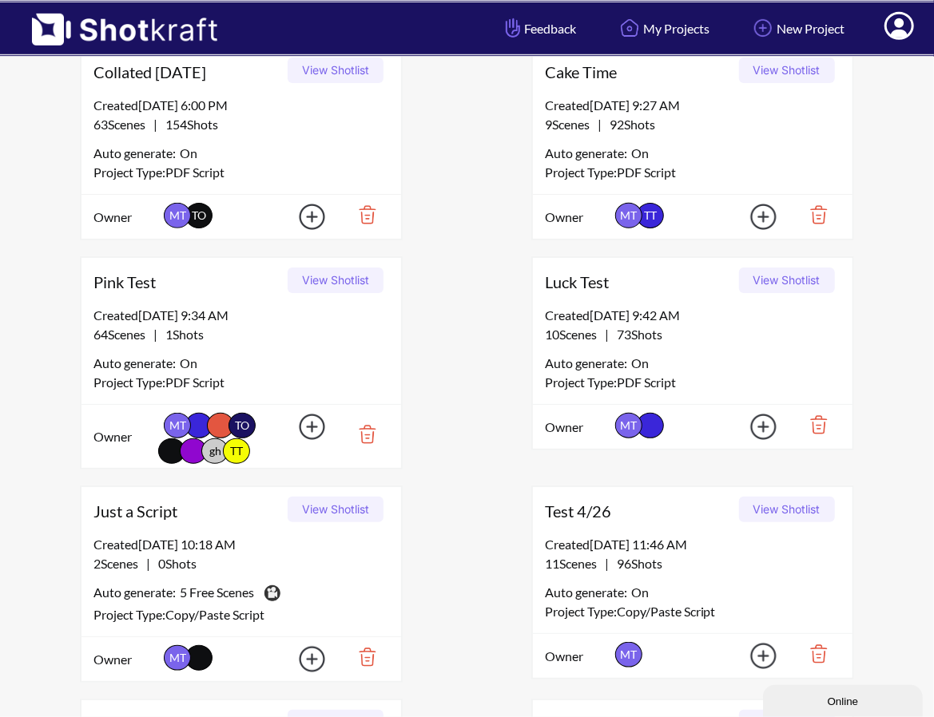
scroll to position [0, 0]
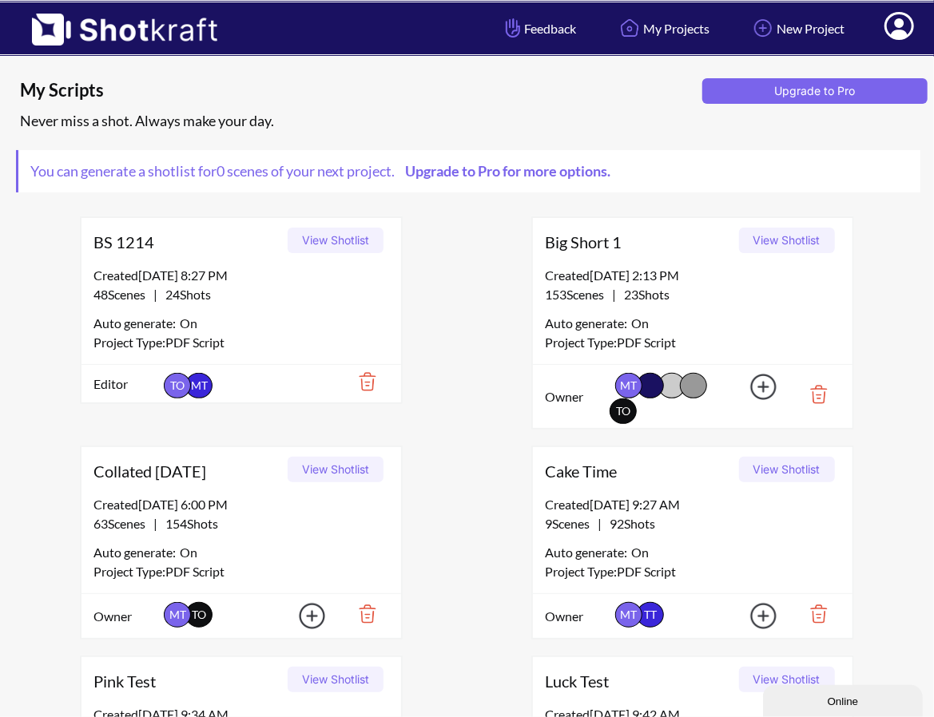
click at [356, 235] on button "View Shotlist" at bounding box center [335, 241] width 96 height 26
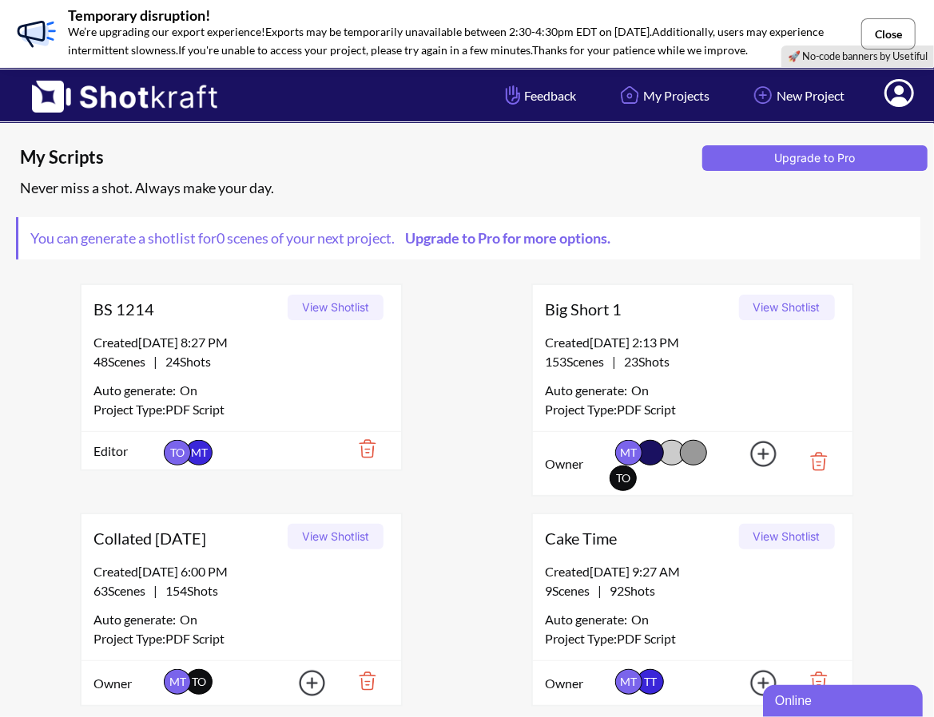
click at [895, 30] on button "Close" at bounding box center [888, 33] width 54 height 31
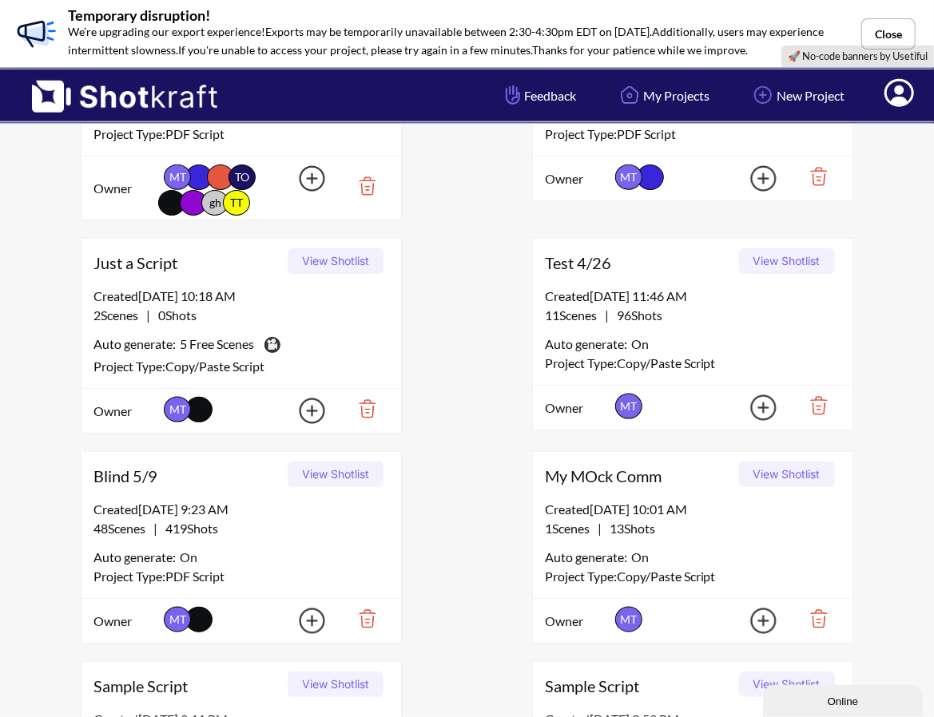
scroll to position [719, 0]
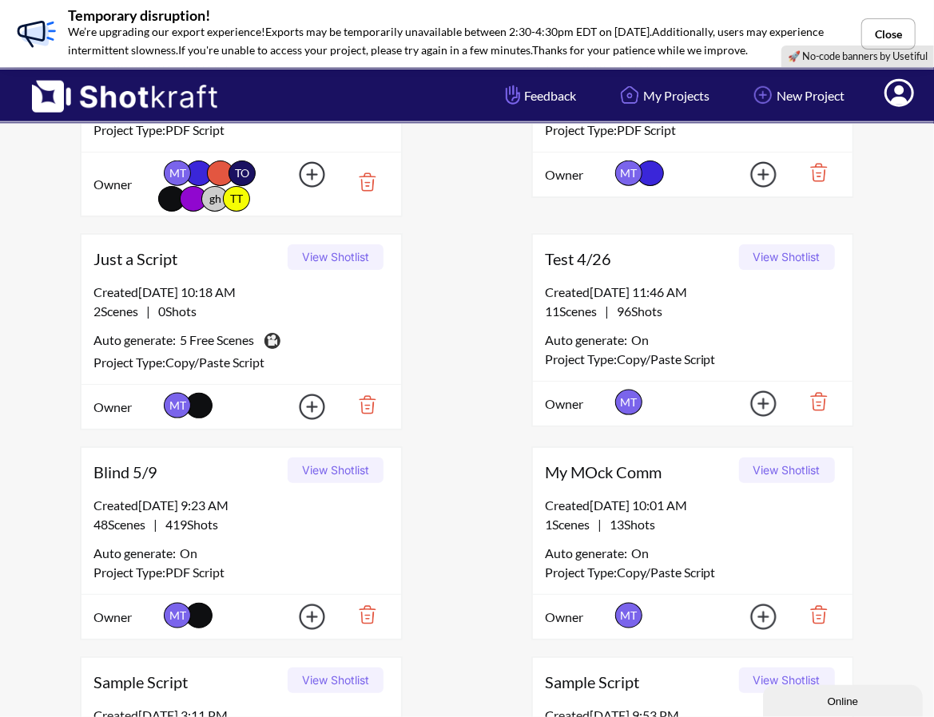
click at [355, 255] on button "View Shotlist" at bounding box center [335, 257] width 96 height 26
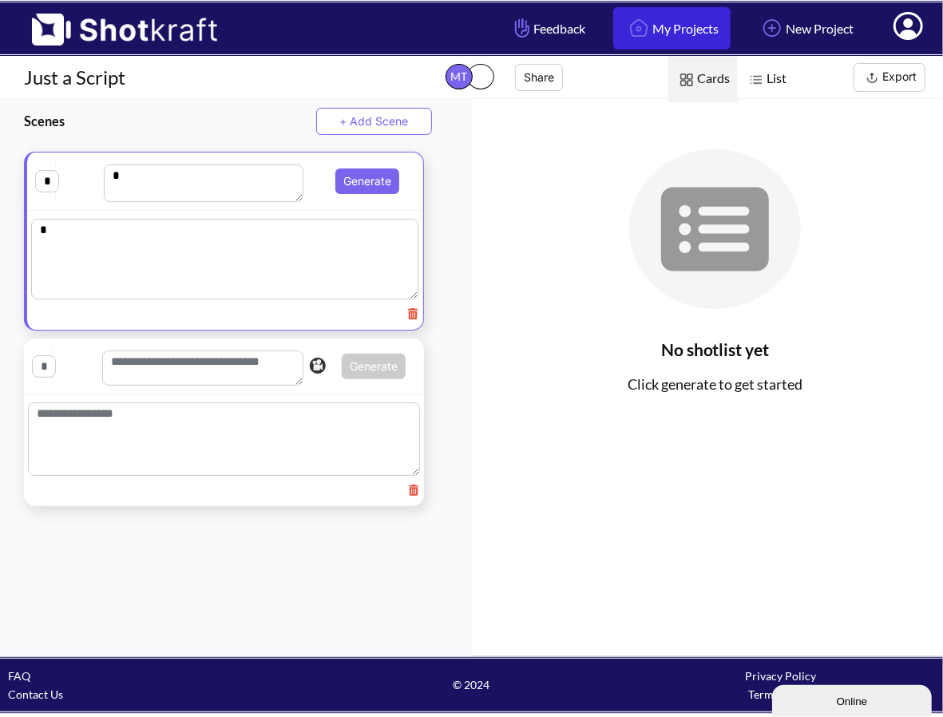
click at [656, 27] on link "My Projects" at bounding box center [671, 28] width 117 height 42
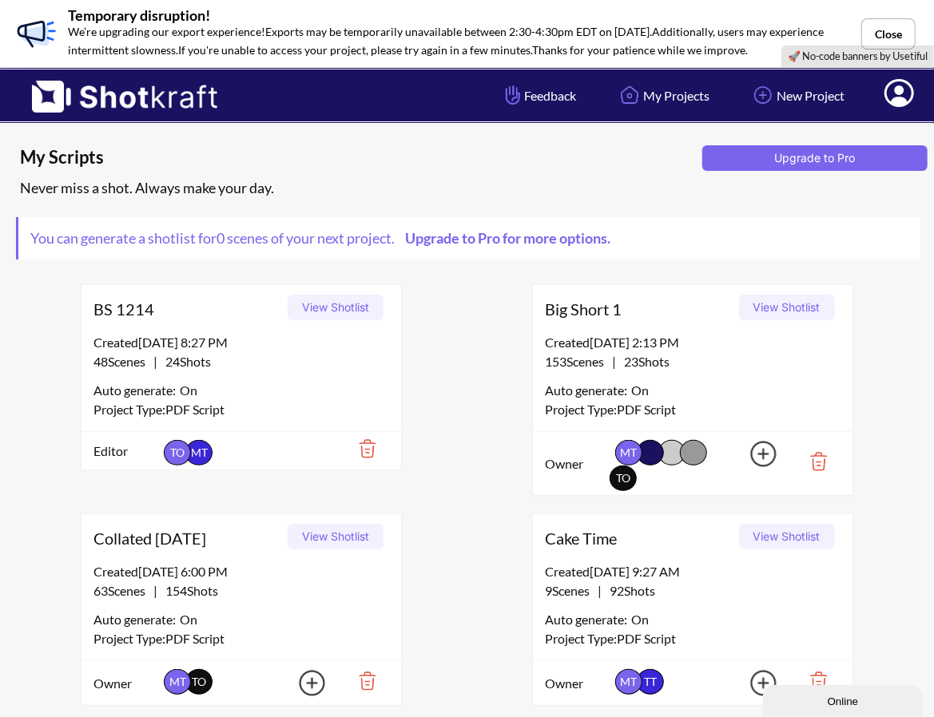
click at [795, 306] on button "View Shotlist" at bounding box center [787, 308] width 96 height 26
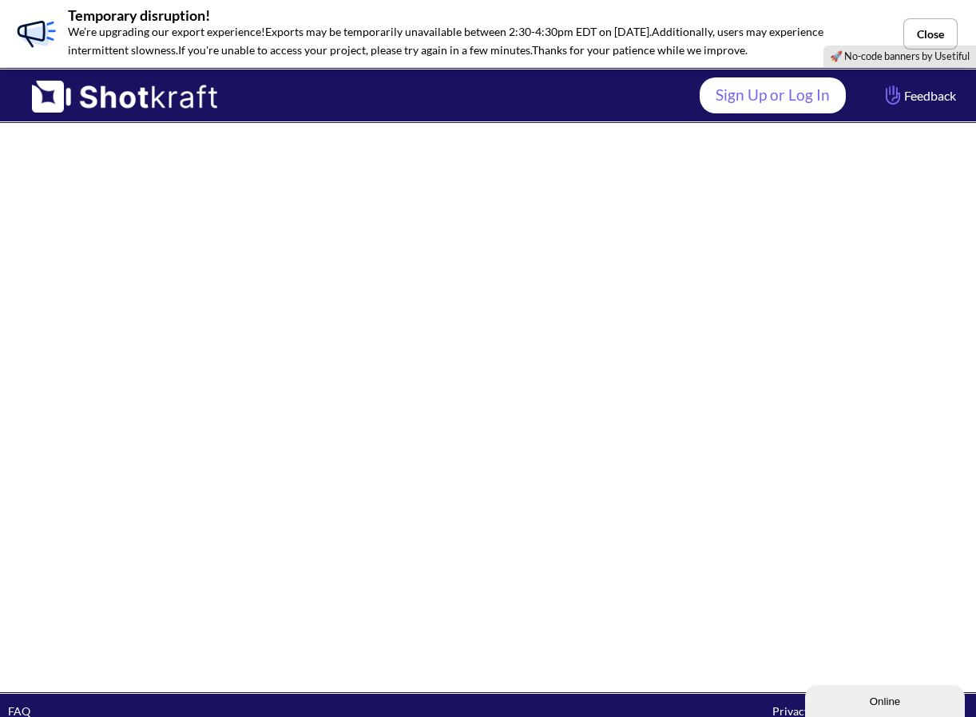
click at [787, 99] on link "Sign Up or Log In" at bounding box center [773, 95] width 146 height 36
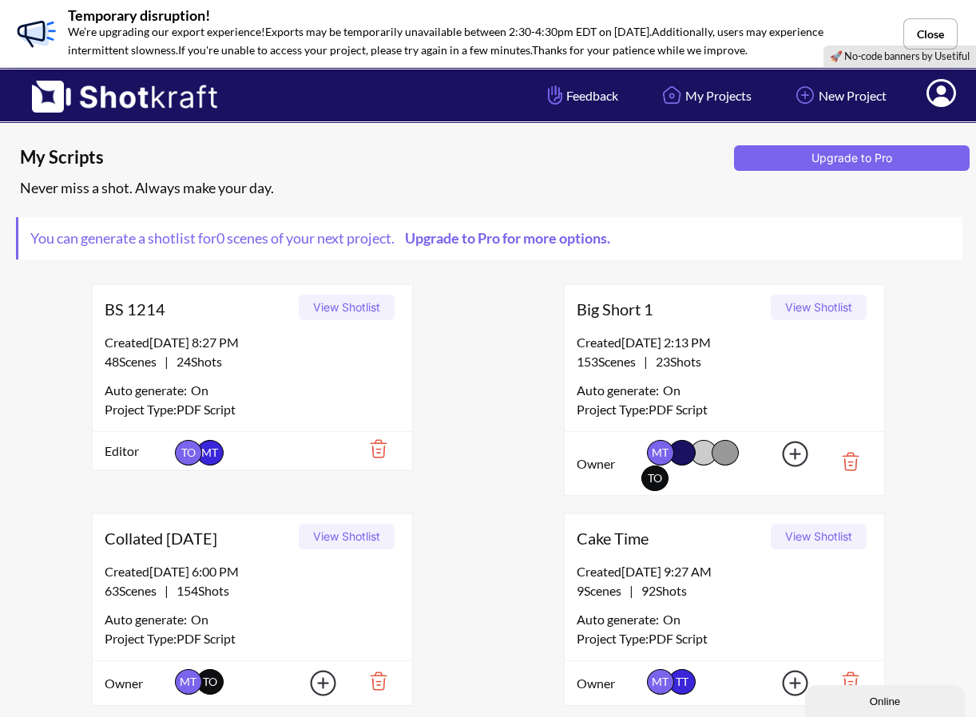
click at [319, 548] on span "View Shotlist" at bounding box center [346, 538] width 107 height 24
click at [321, 541] on button "View Shotlist" at bounding box center [347, 537] width 96 height 26
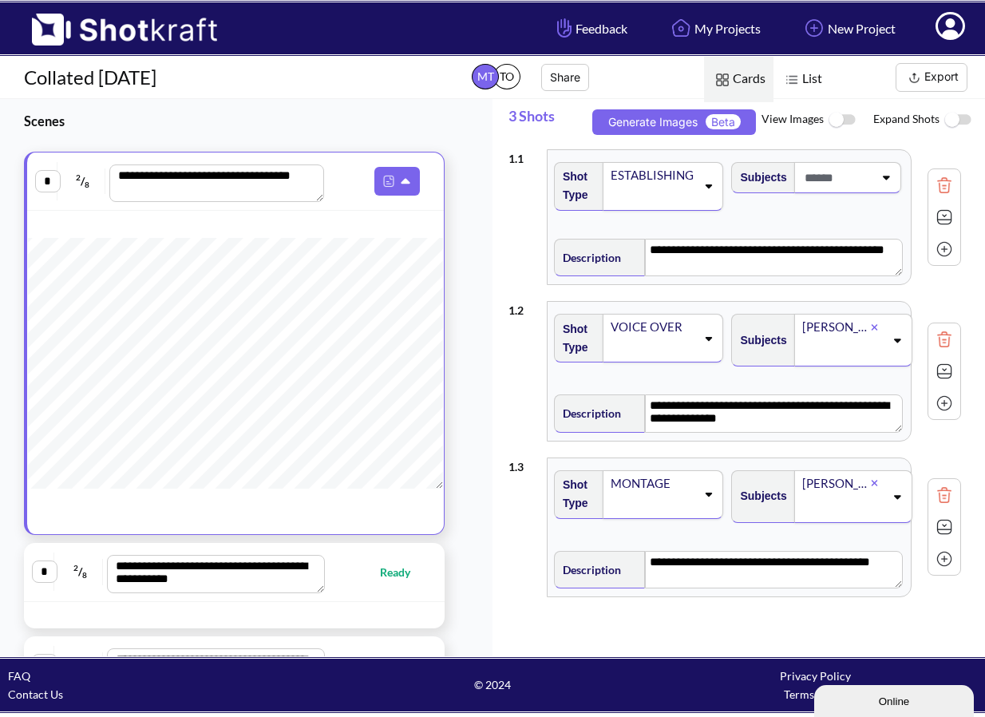
click at [840, 118] on img at bounding box center [842, 120] width 36 height 34
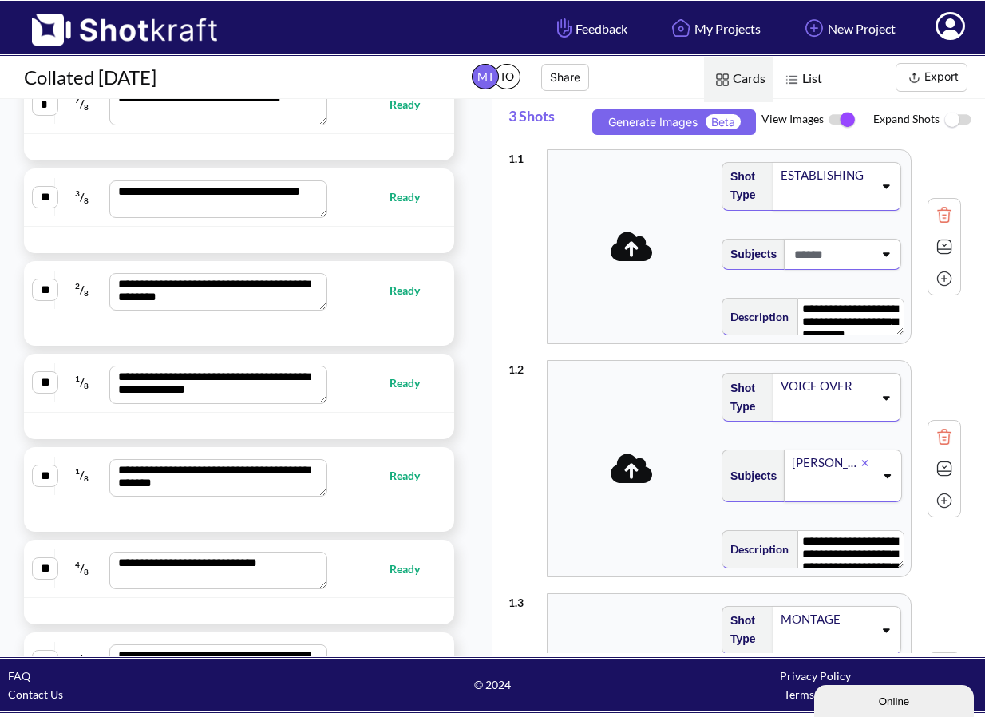
click at [395, 295] on span "Ready" at bounding box center [413, 290] width 46 height 18
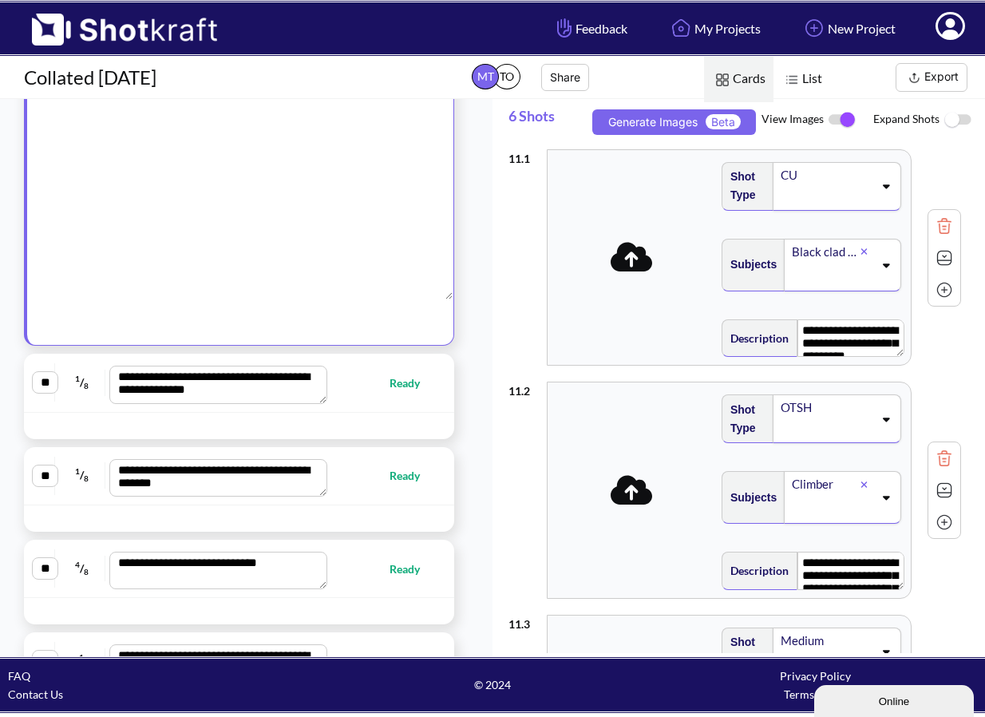
type textarea "**********"
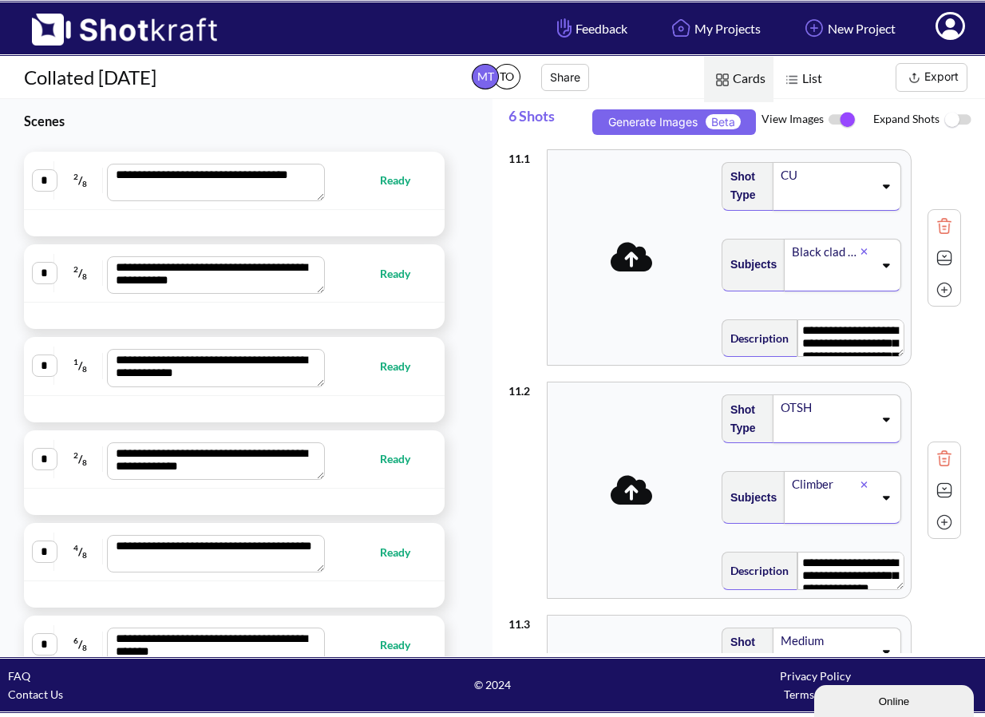
click at [933, 82] on button "Export" at bounding box center [932, 77] width 72 height 29
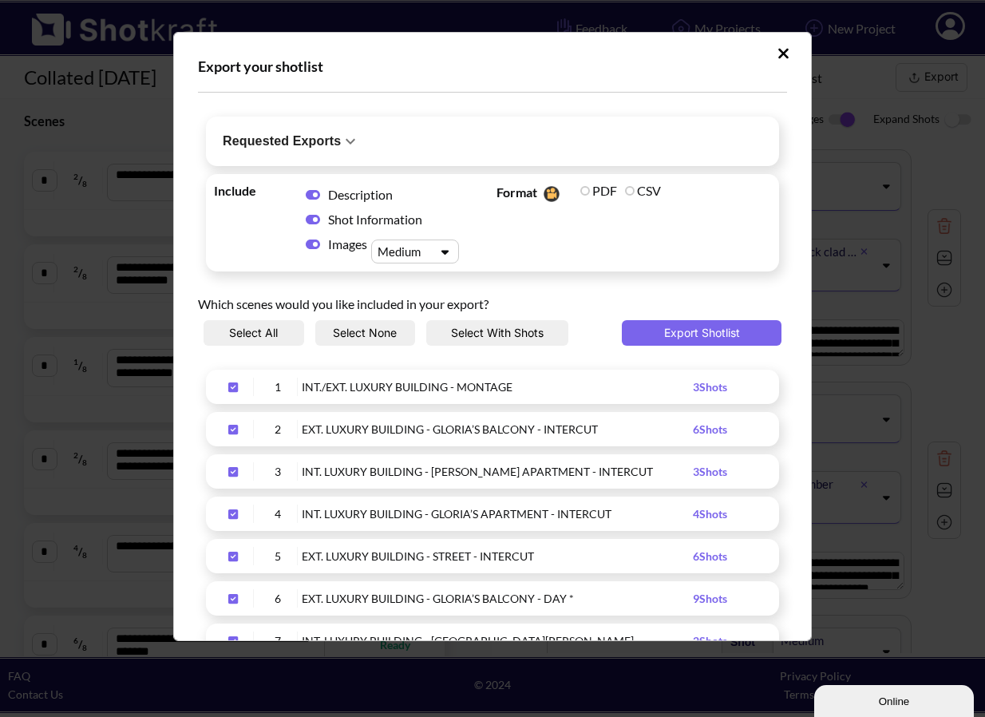
click at [367, 132] on button "Requested Exports" at bounding box center [291, 142] width 163 height 42
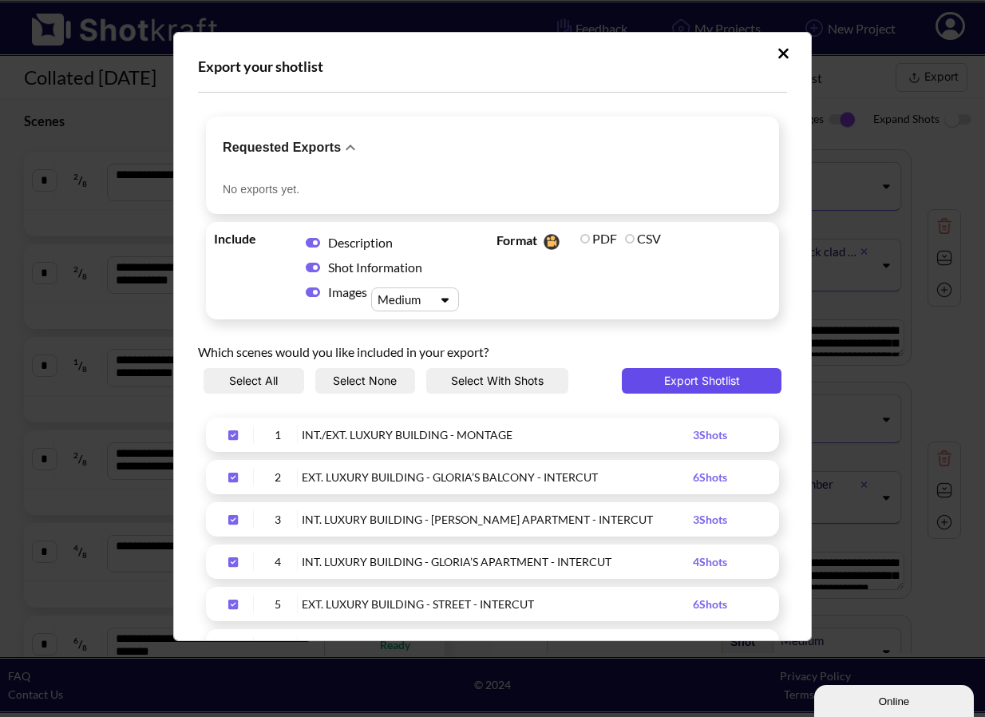
click at [705, 379] on button "Export Shotlist" at bounding box center [702, 381] width 160 height 26
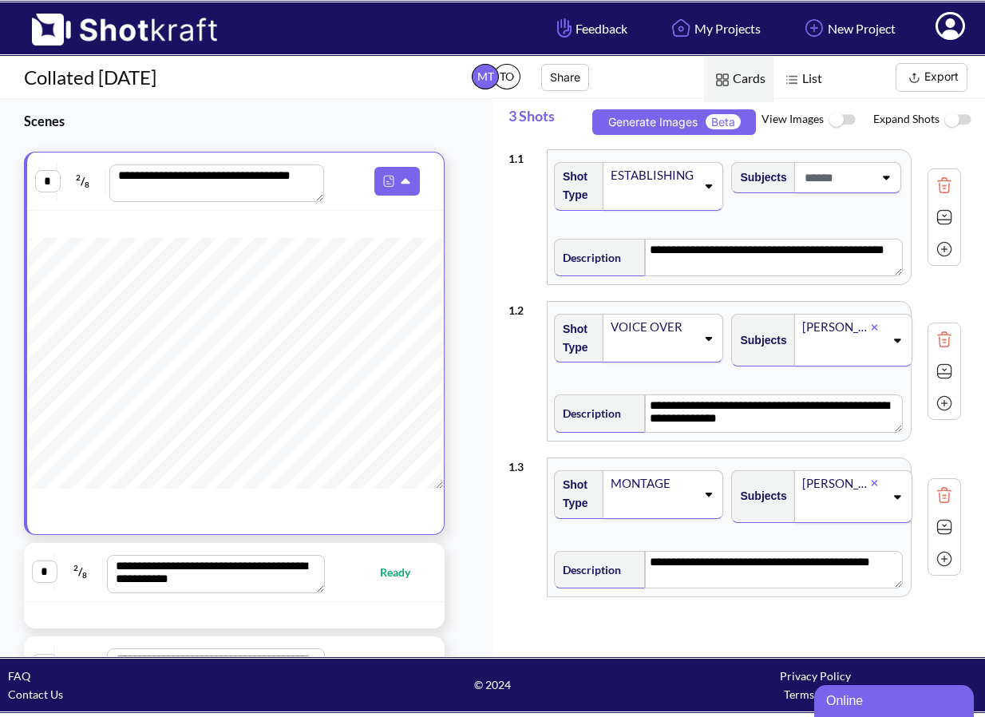
click at [947, 79] on button "Export" at bounding box center [932, 77] width 72 height 29
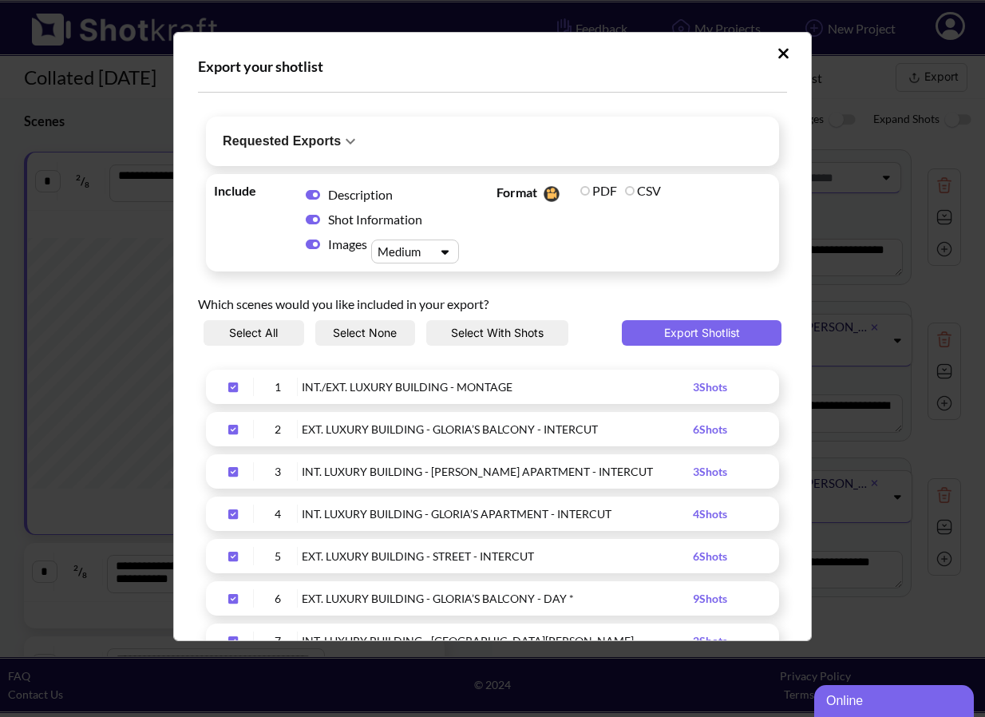
click at [352, 138] on icon "Upload Script" at bounding box center [350, 141] width 19 height 19
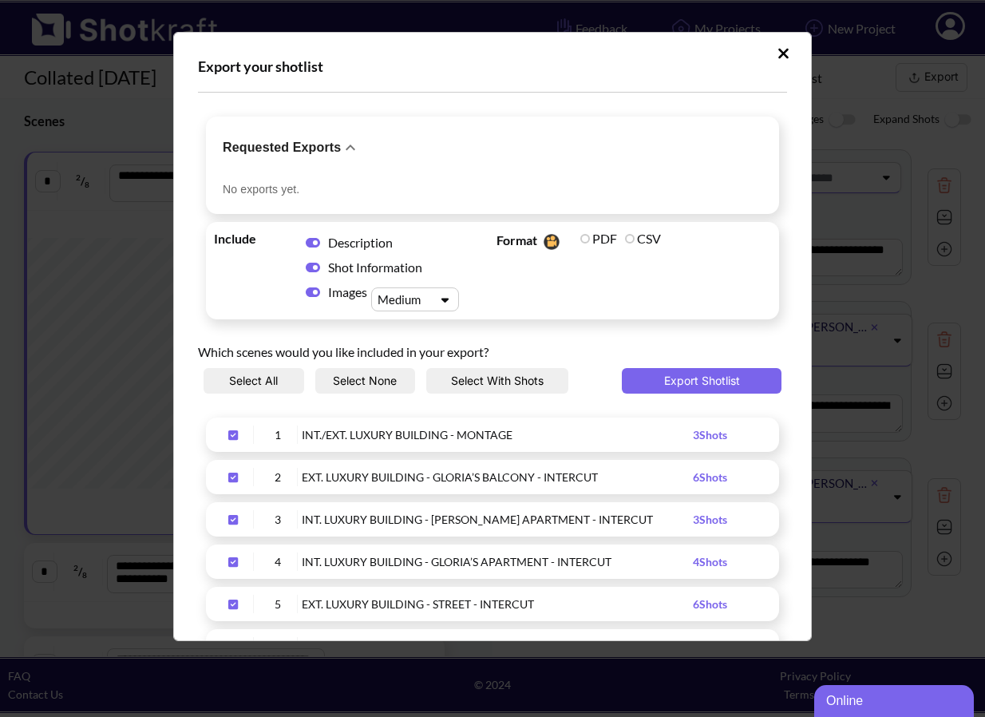
click at [350, 145] on icon "Upload Script" at bounding box center [350, 147] width 19 height 19
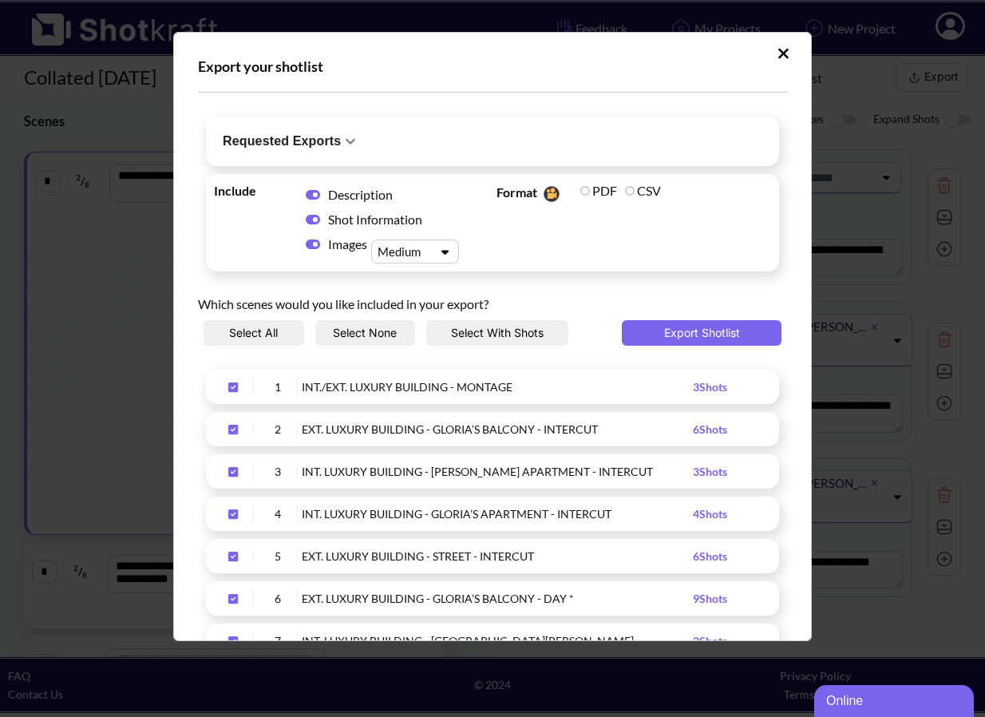
click at [779, 50] on icon "Upload Script" at bounding box center [784, 53] width 10 height 10
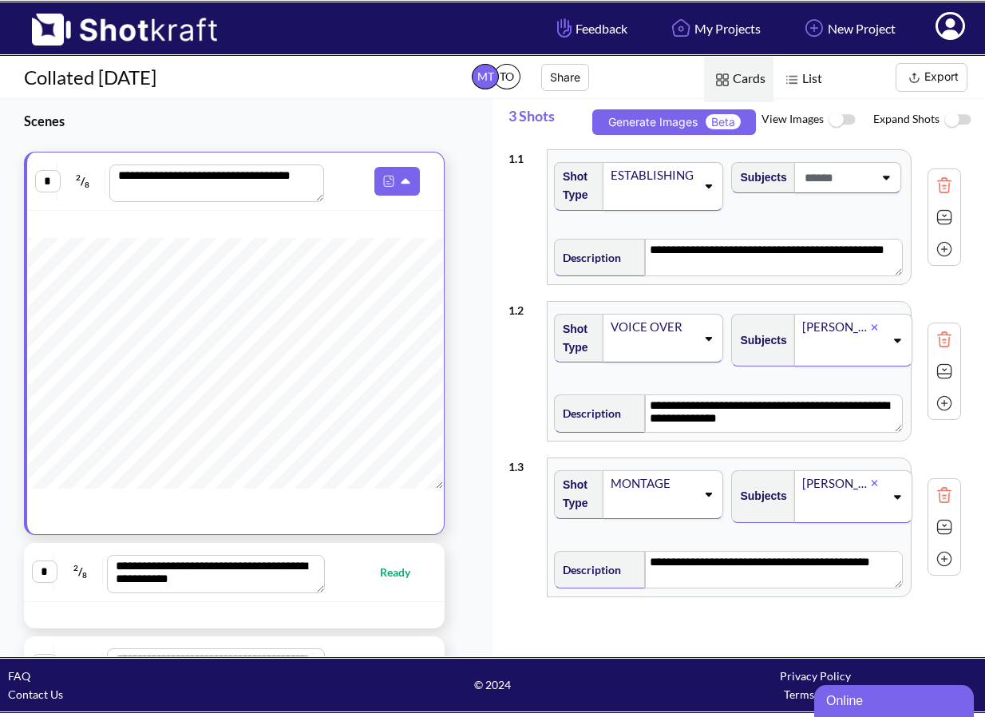
click at [938, 69] on button "Export" at bounding box center [932, 77] width 72 height 29
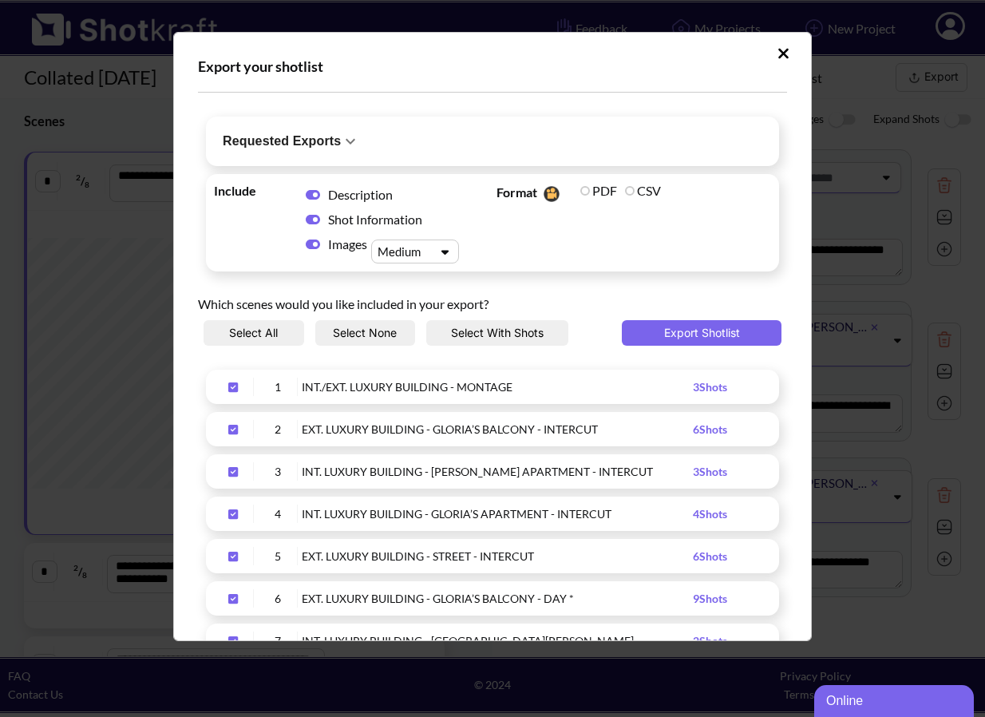
click at [318, 142] on h6 "Requested Exports" at bounding box center [282, 141] width 118 height 22
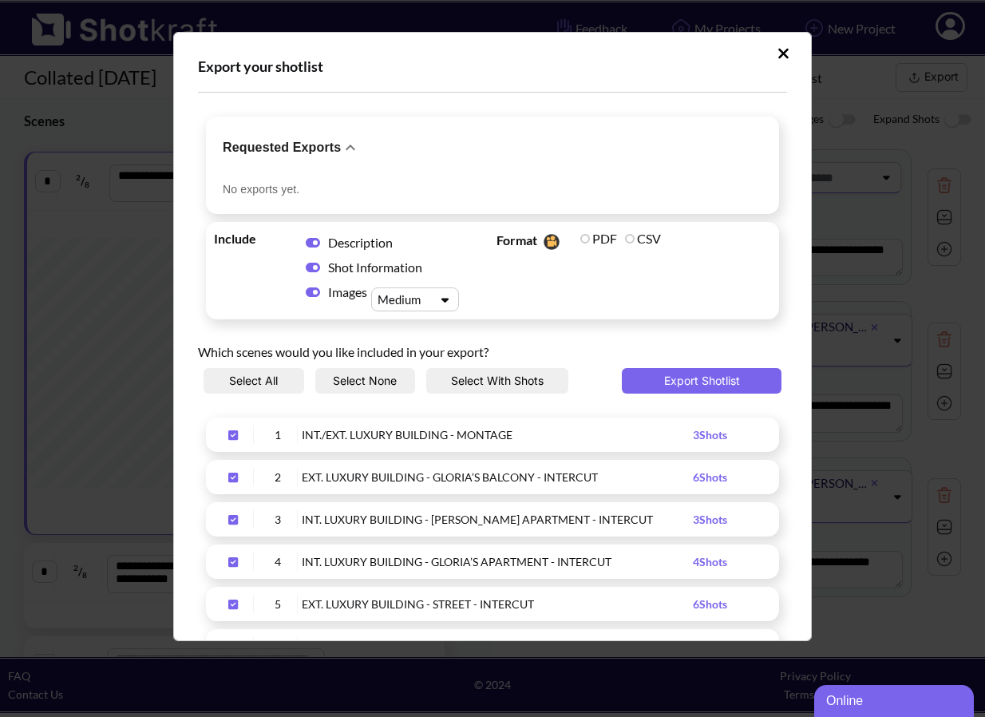
click at [318, 142] on h6 "Requested Exports" at bounding box center [282, 148] width 118 height 22
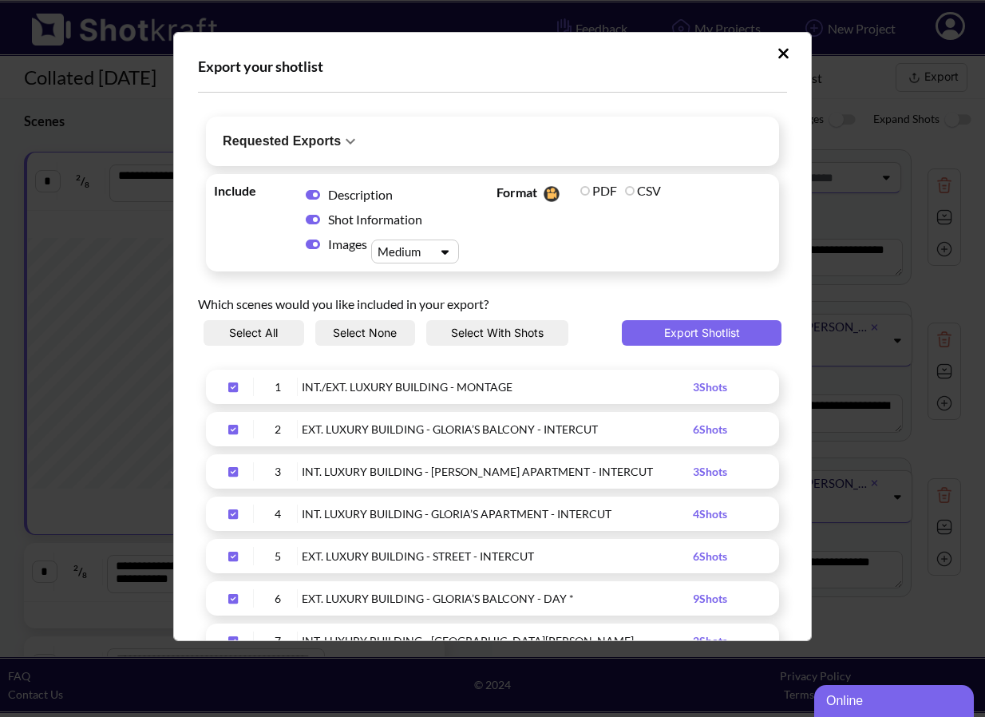
click at [358, 335] on button "Select None" at bounding box center [365, 333] width 101 height 26
click at [228, 389] on icon "Upload Script" at bounding box center [233, 387] width 26 height 11
click at [234, 434] on div "Upload Script" at bounding box center [234, 429] width 40 height 18
click at [665, 339] on button "Export Shotlist" at bounding box center [702, 333] width 160 height 26
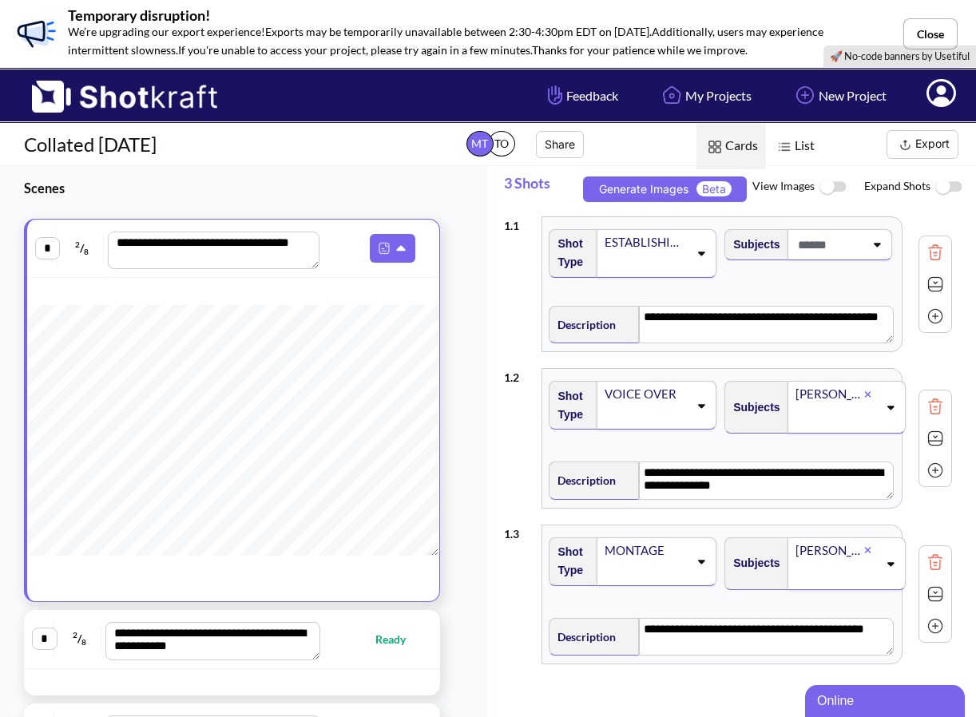
click at [930, 141] on button "Export" at bounding box center [922, 144] width 72 height 29
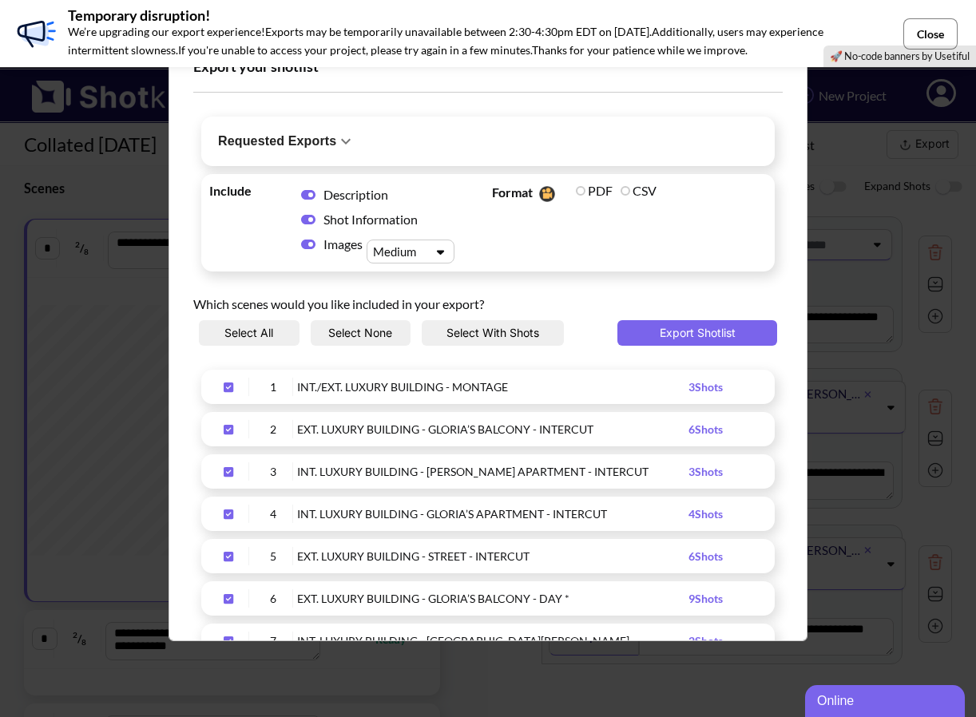
click at [926, 30] on button "Close" at bounding box center [930, 33] width 54 height 31
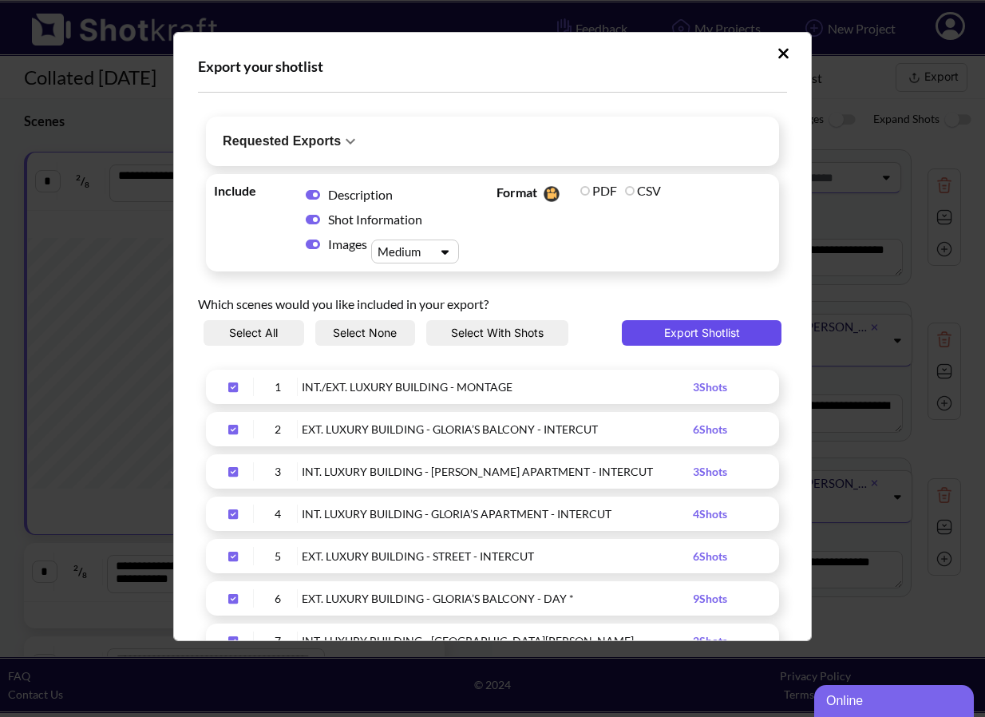
click at [699, 344] on button "Export Shotlist" at bounding box center [702, 333] width 160 height 26
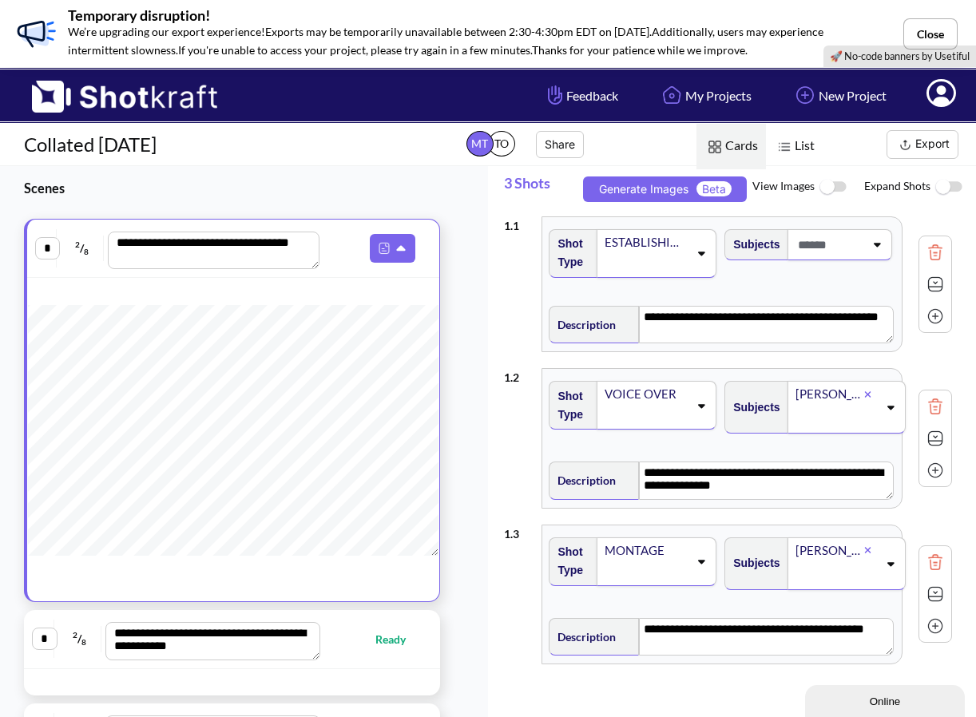
click at [916, 134] on button "Export" at bounding box center [922, 144] width 72 height 29
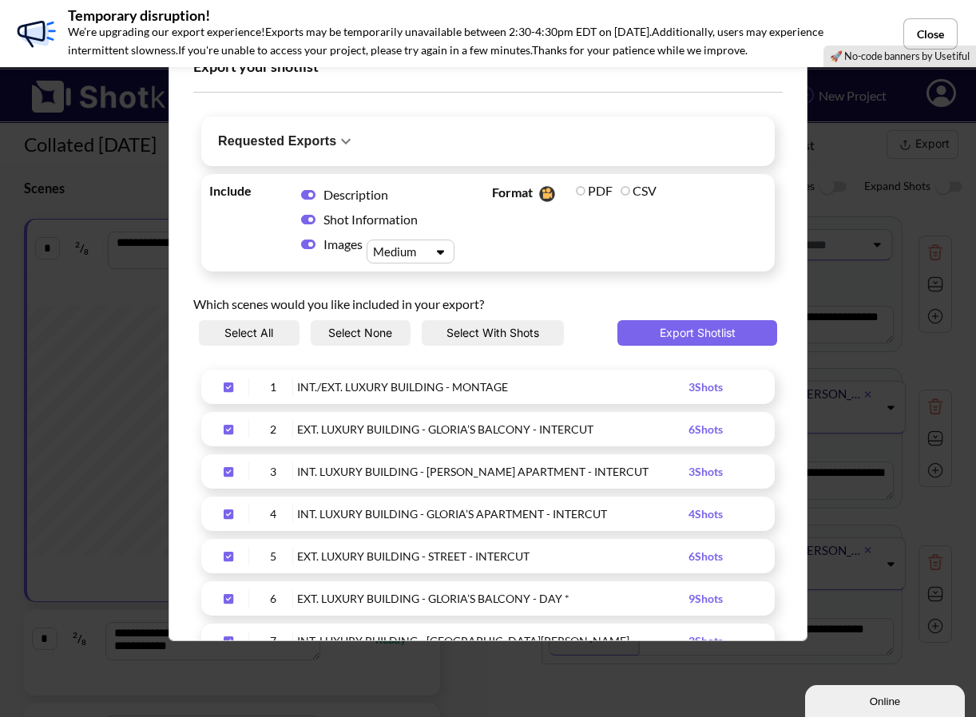
click at [347, 143] on icon "Upload Script" at bounding box center [345, 141] width 19 height 19
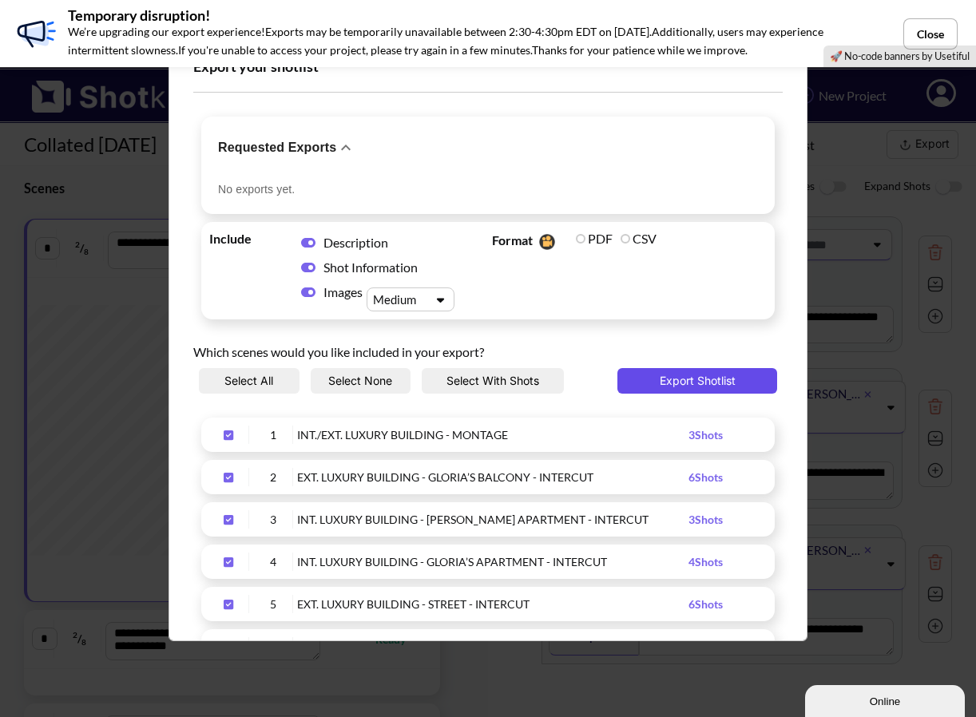
click at [688, 387] on button "Export Shotlist" at bounding box center [697, 381] width 160 height 26
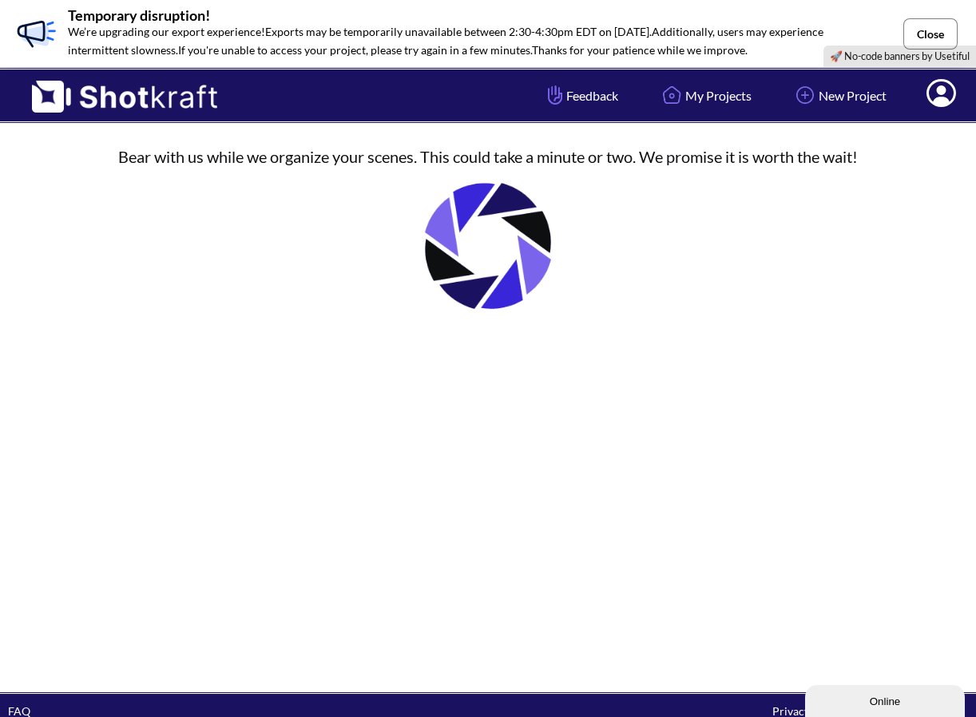
click at [923, 30] on button "Close" at bounding box center [930, 33] width 54 height 31
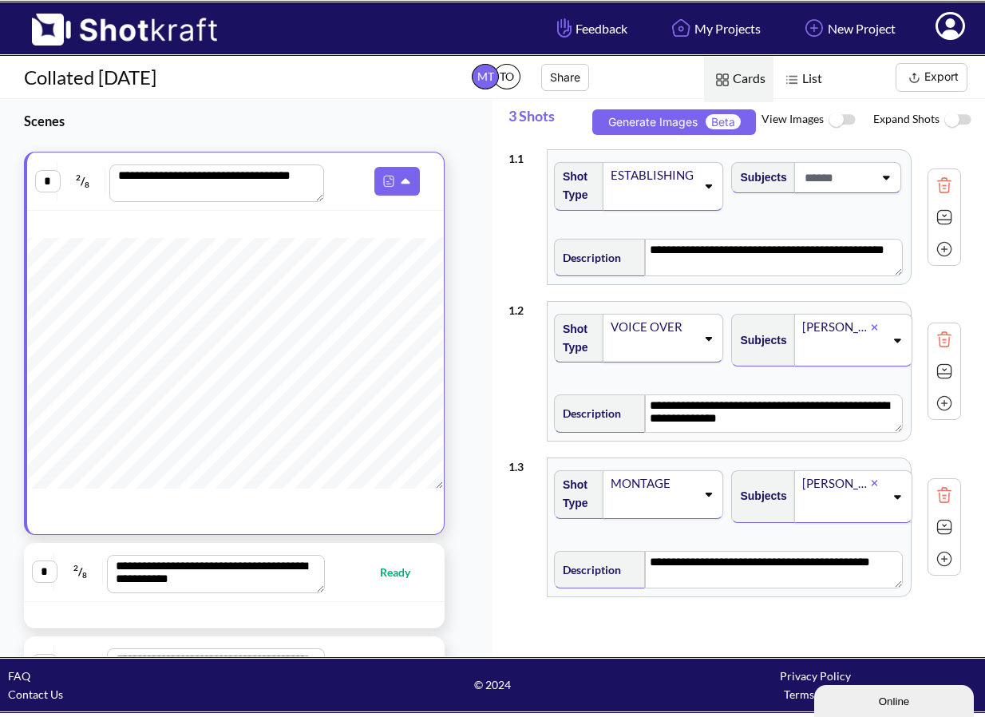
click at [846, 117] on img at bounding box center [842, 120] width 36 height 34
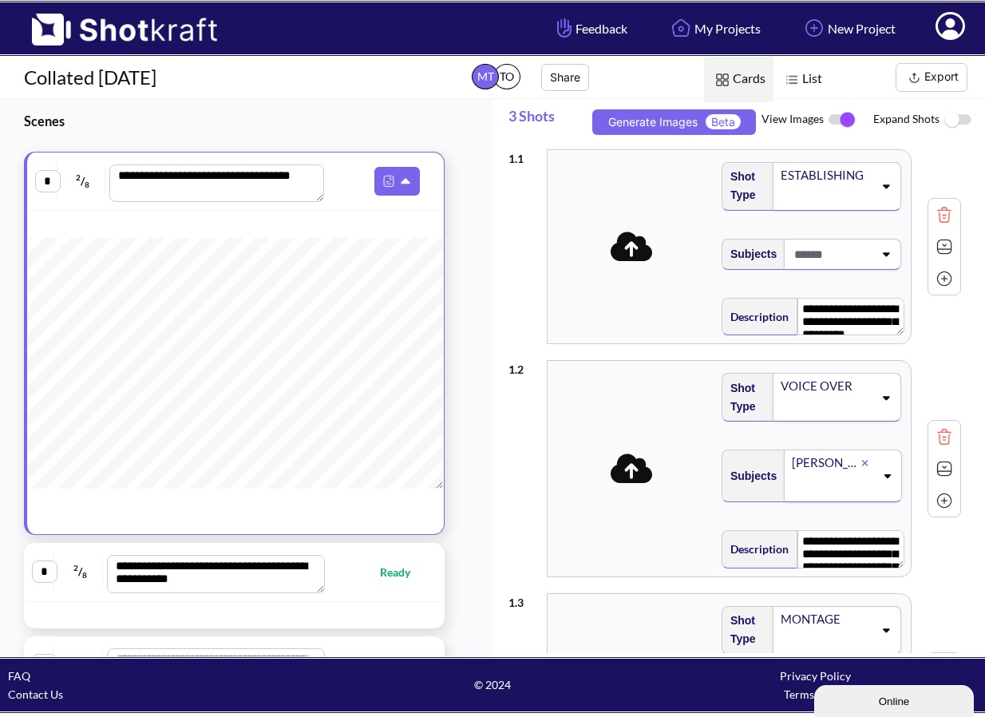
click at [846, 117] on img at bounding box center [842, 120] width 36 height 34
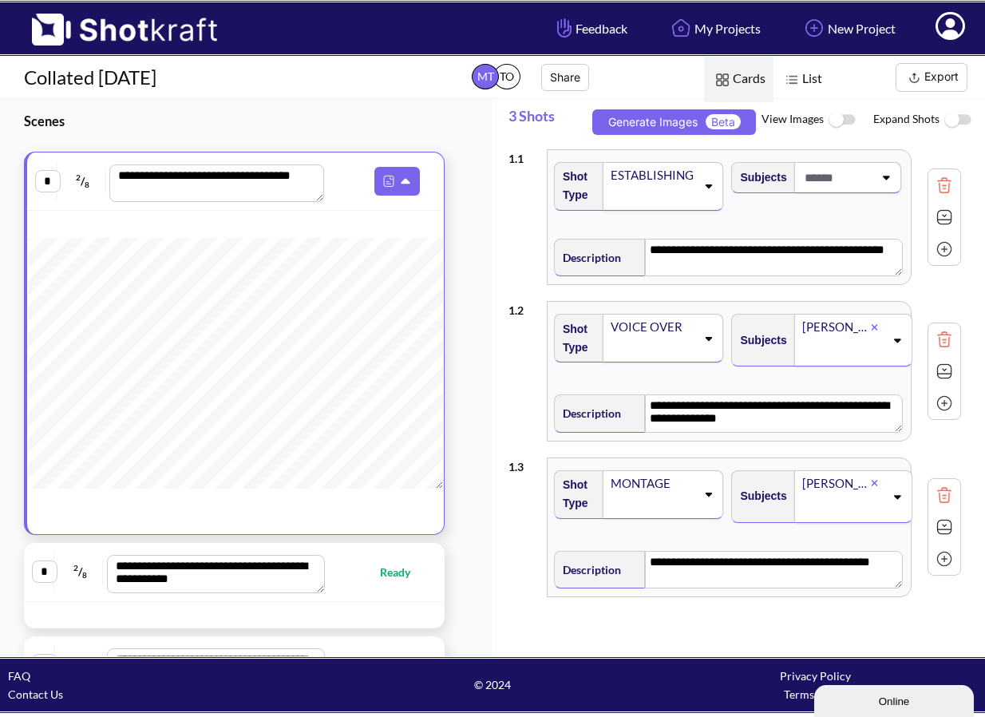
click at [946, 79] on button "Export" at bounding box center [932, 77] width 72 height 29
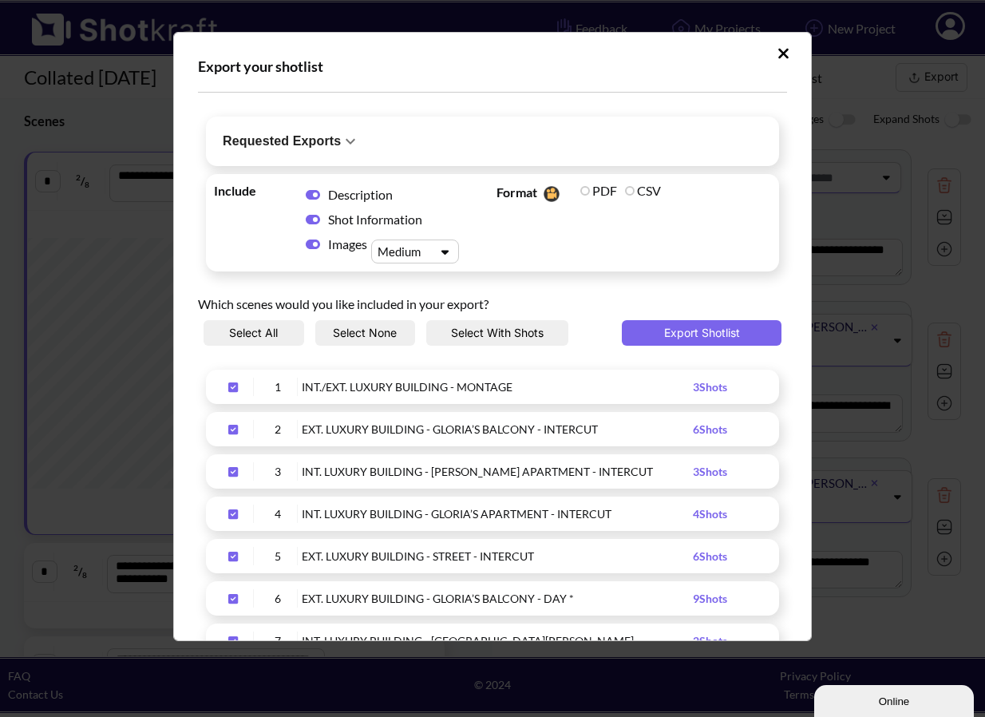
click at [351, 151] on button "Requested Exports" at bounding box center [291, 142] width 163 height 42
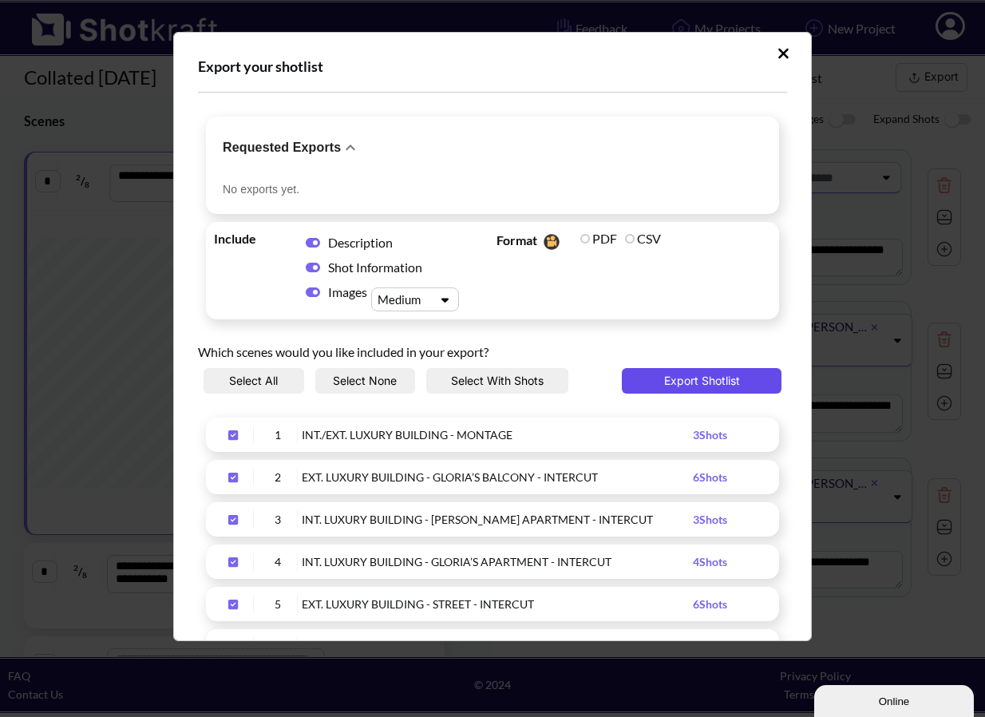
click at [699, 377] on button "Export Shotlist" at bounding box center [702, 381] width 160 height 26
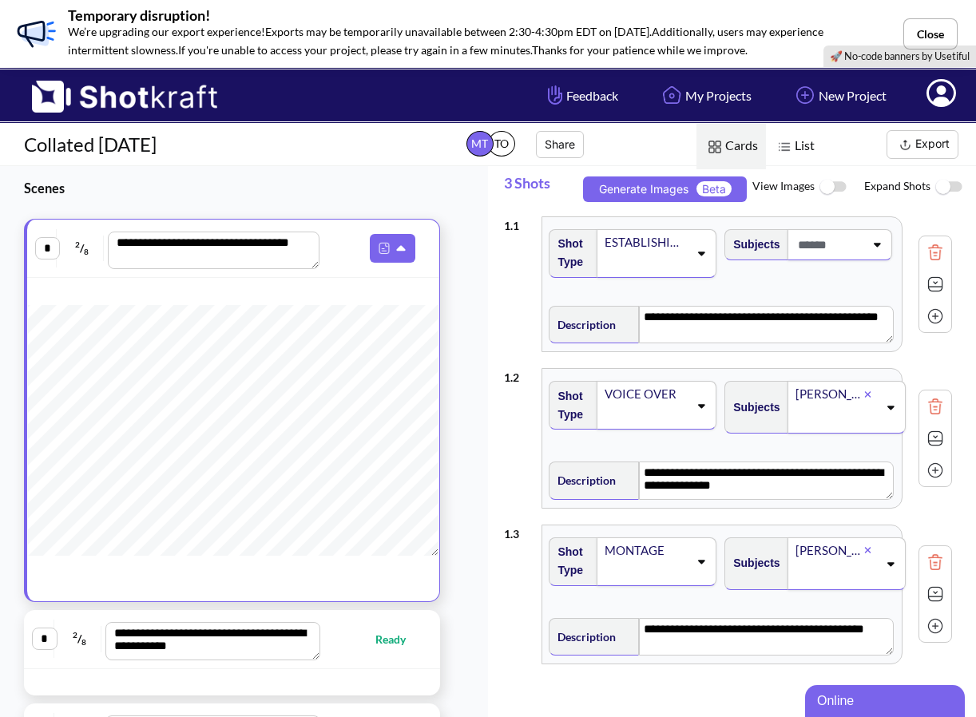
click at [935, 133] on button "Export" at bounding box center [922, 144] width 72 height 29
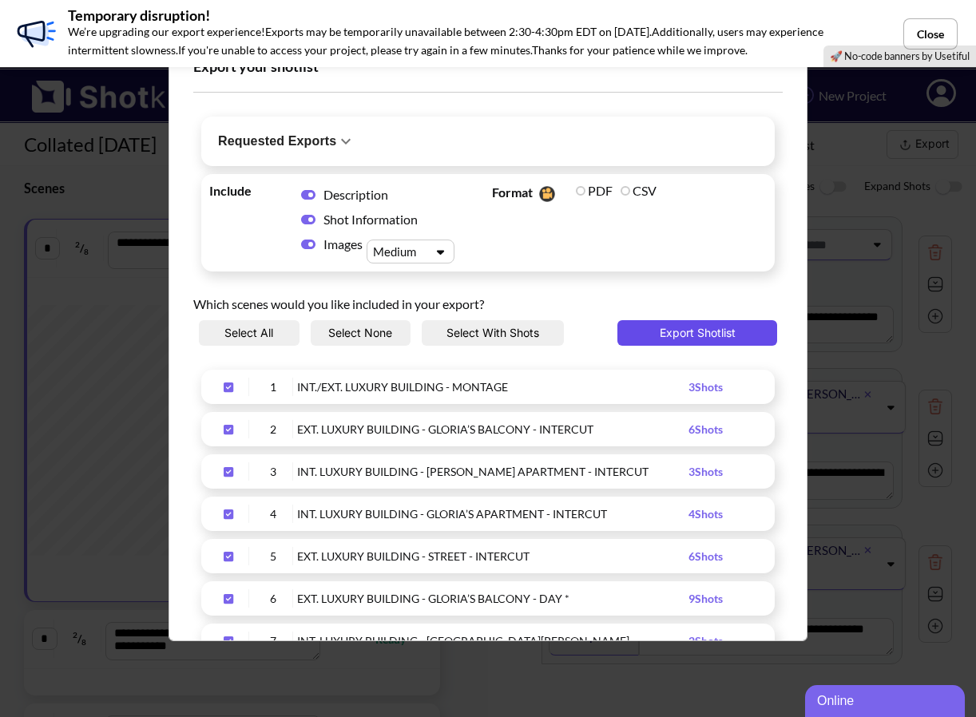
click at [690, 335] on button "Export Shotlist" at bounding box center [697, 333] width 160 height 26
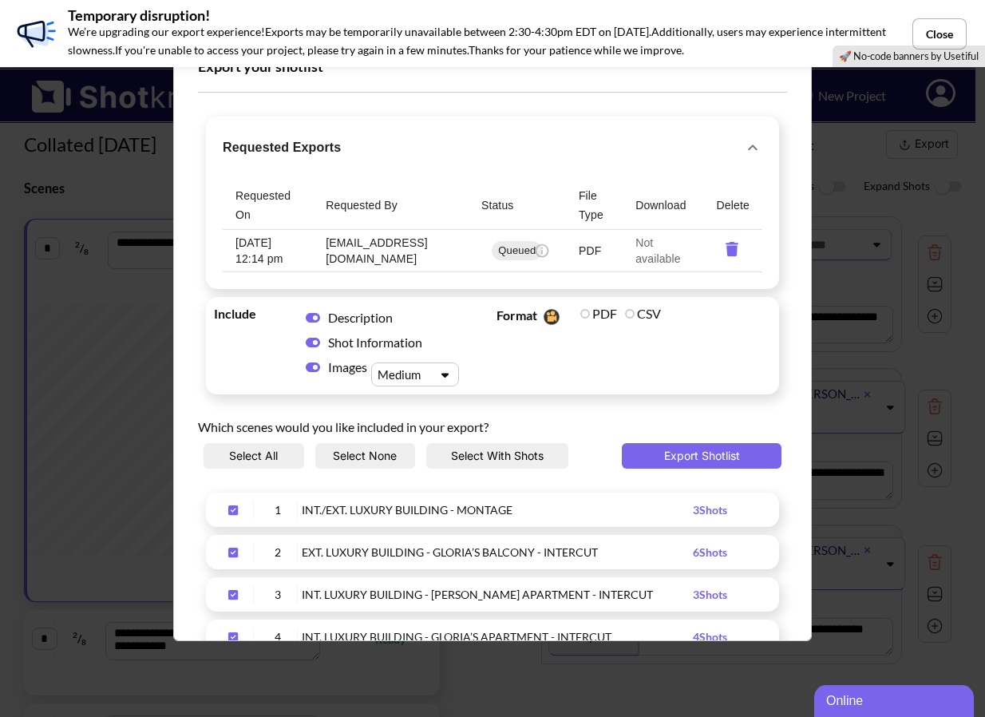
click at [540, 252] on icon "requested-exports" at bounding box center [543, 251] width 14 height 14
click at [541, 252] on icon "requested-exports" at bounding box center [543, 251] width 14 height 14
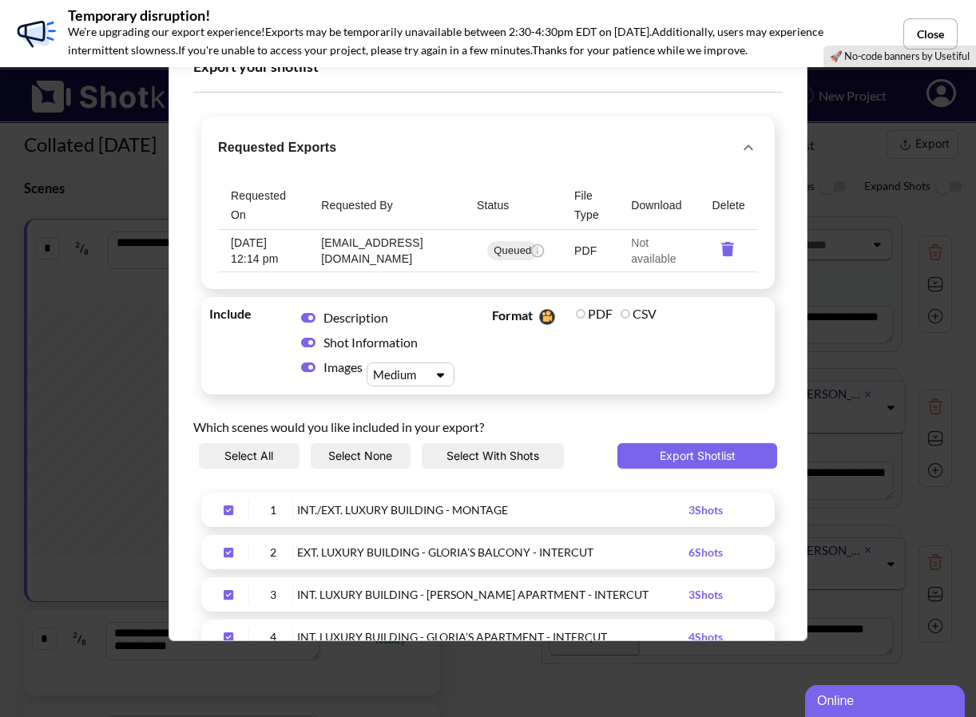
drag, startPoint x: 926, startPoint y: 26, endPoint x: 827, endPoint y: 80, distance: 112.6
click at [922, 31] on button "Close" at bounding box center [930, 33] width 54 height 31
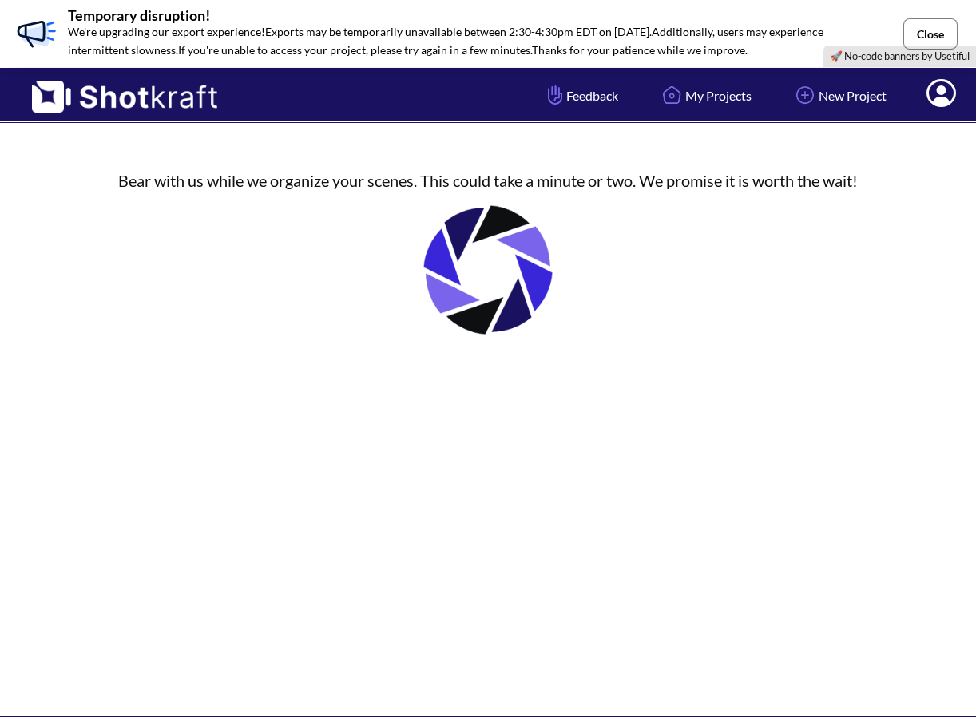
click at [932, 33] on button "Close" at bounding box center [930, 33] width 54 height 31
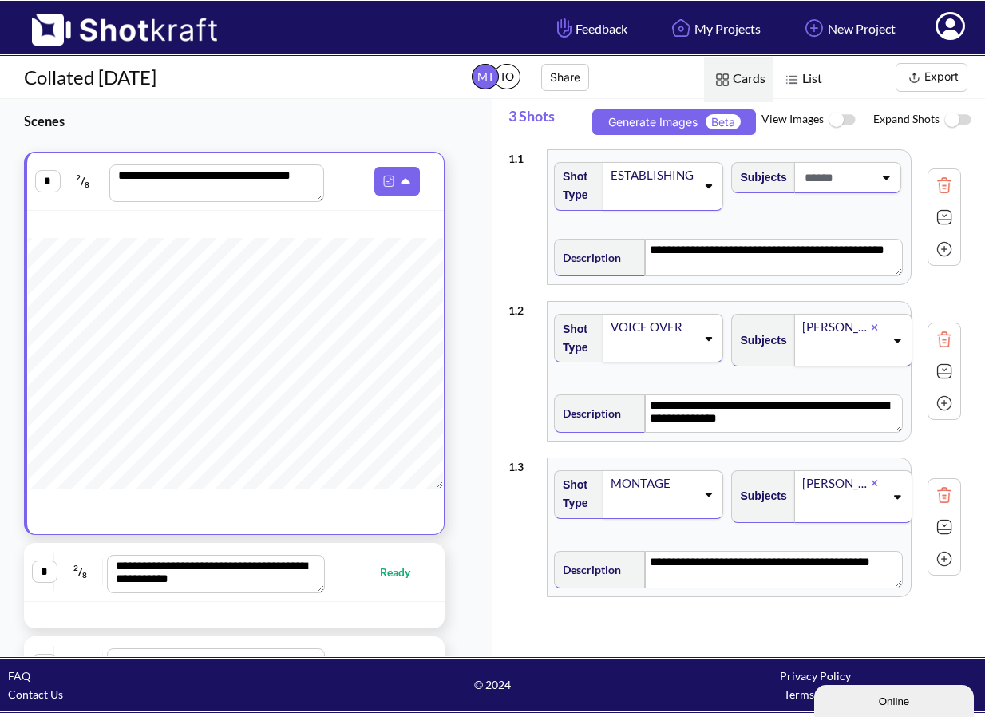
click at [929, 71] on button "Export" at bounding box center [932, 77] width 72 height 29
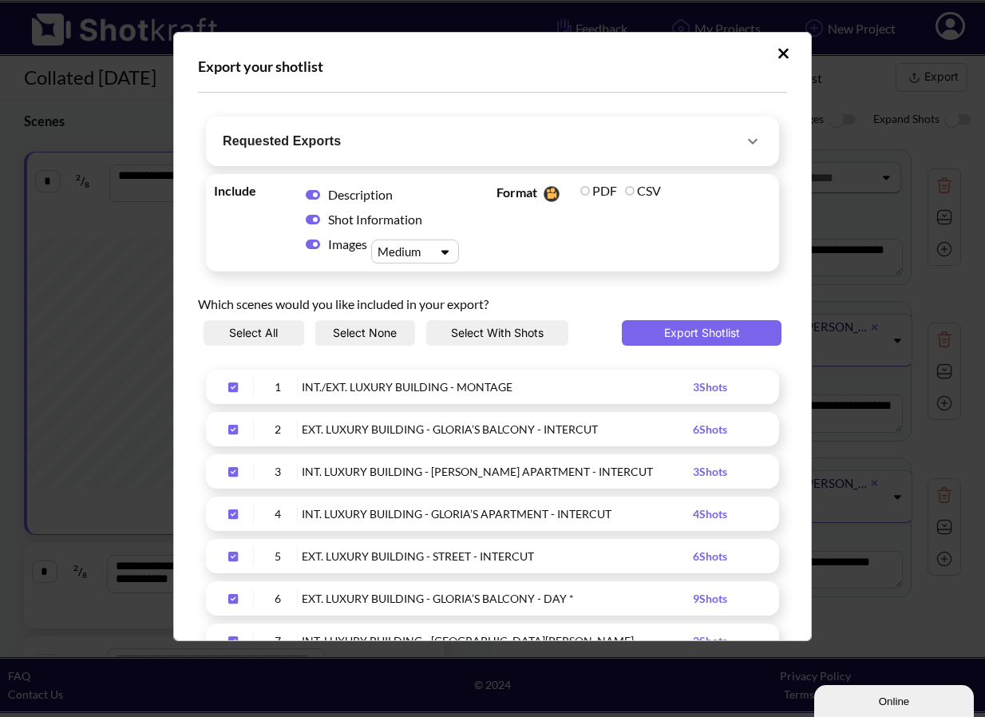
click at [578, 135] on span "Requested Exports" at bounding box center [483, 141] width 521 height 22
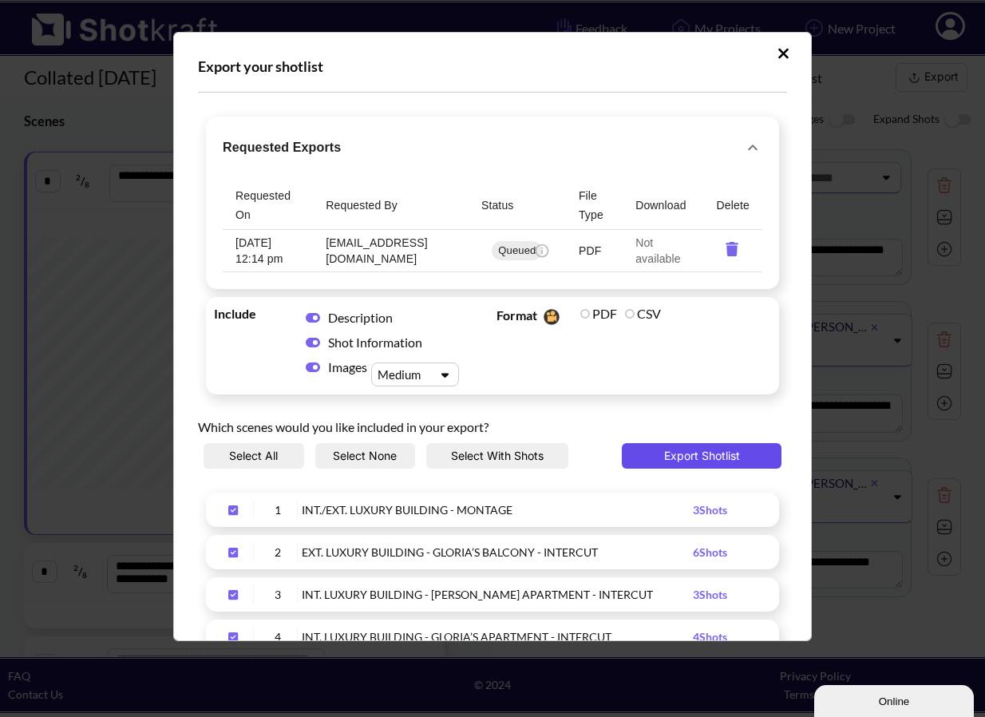
click at [685, 455] on button "Export Shotlist" at bounding box center [702, 456] width 160 height 26
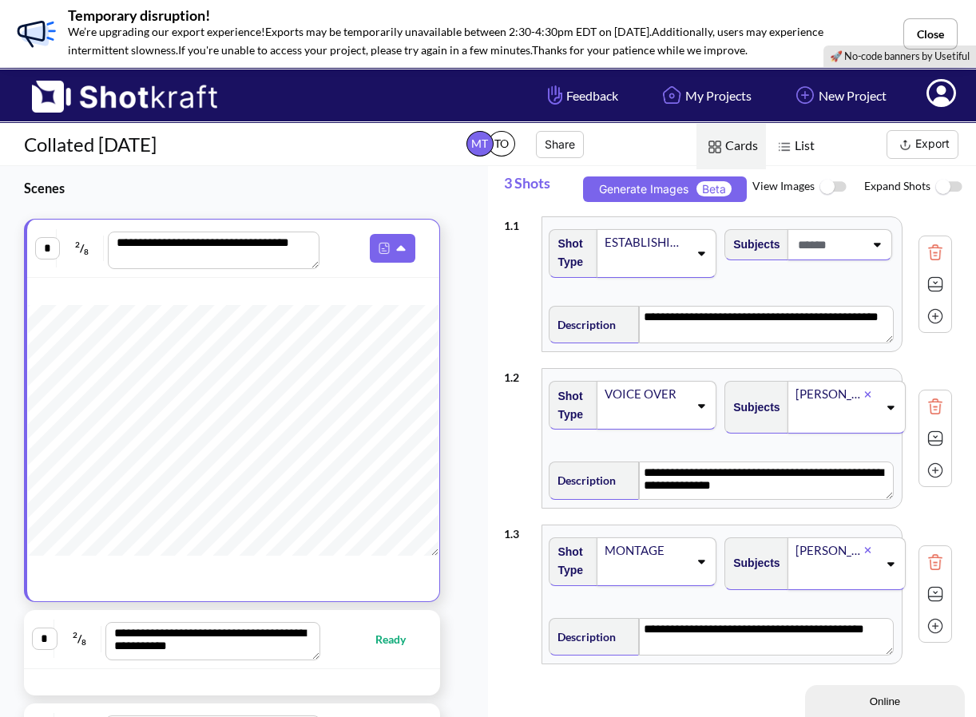
click at [928, 143] on button "Export" at bounding box center [922, 144] width 72 height 29
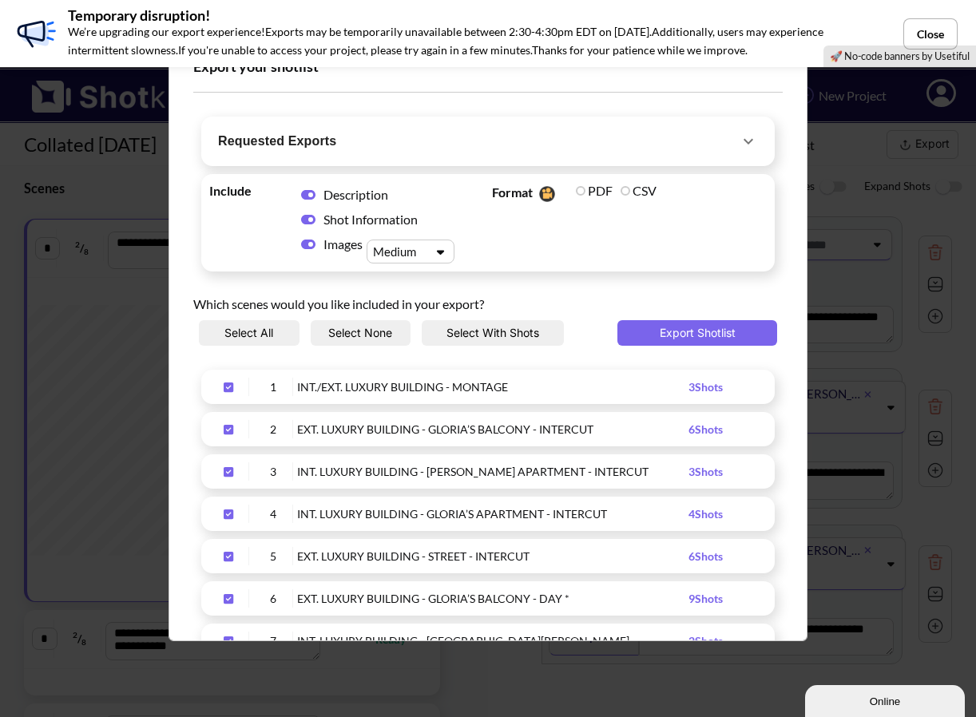
click at [509, 145] on span "Requested Exports" at bounding box center [478, 141] width 521 height 22
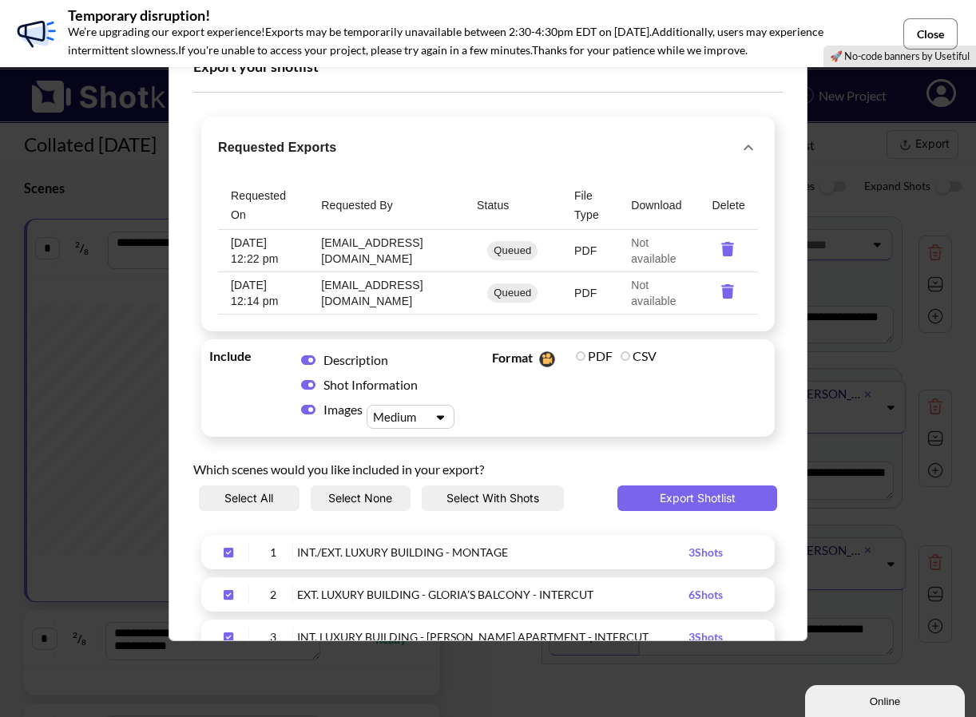
click at [915, 18] on button "Close" at bounding box center [930, 33] width 54 height 31
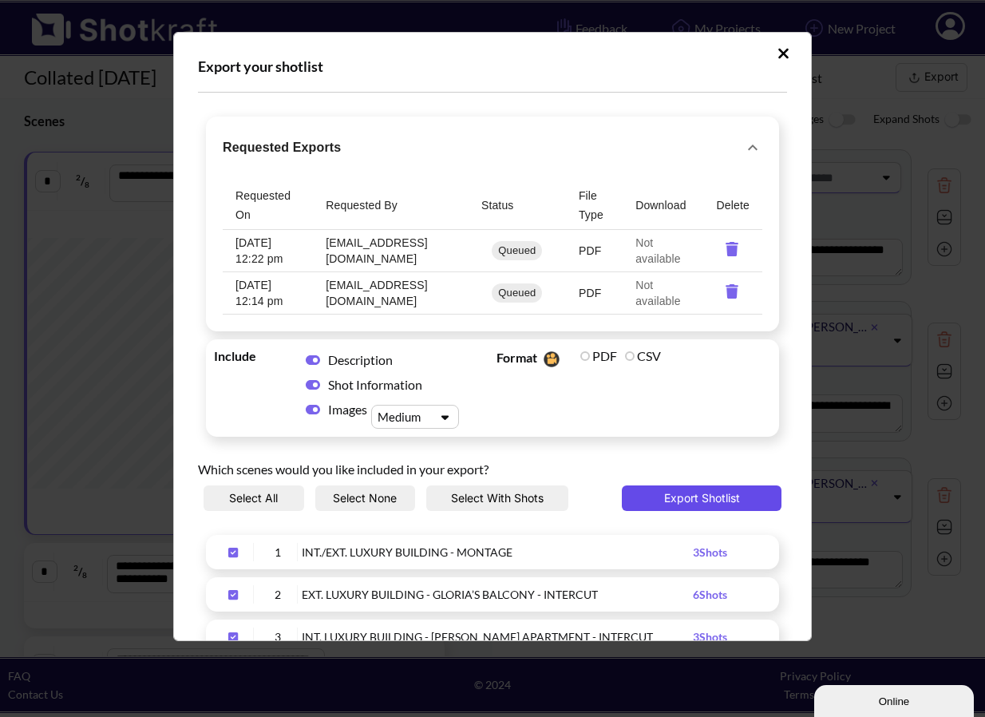
click at [676, 499] on button "Export Shotlist" at bounding box center [702, 499] width 160 height 26
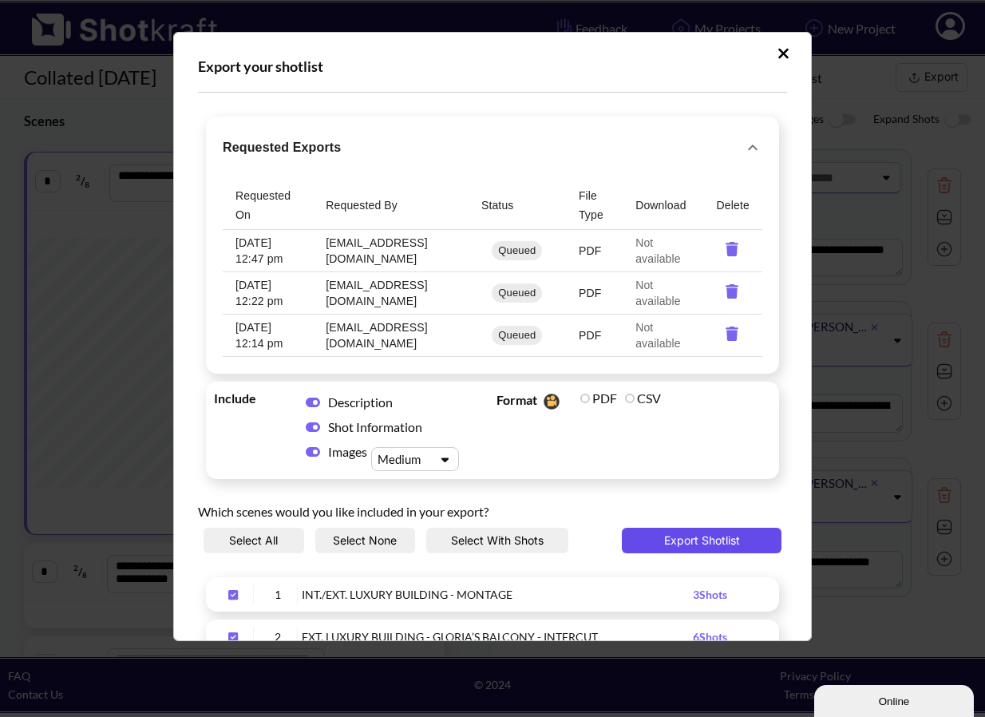
click at [676, 545] on button "Export Shotlist" at bounding box center [702, 541] width 160 height 26
